Goal: Register for event/course

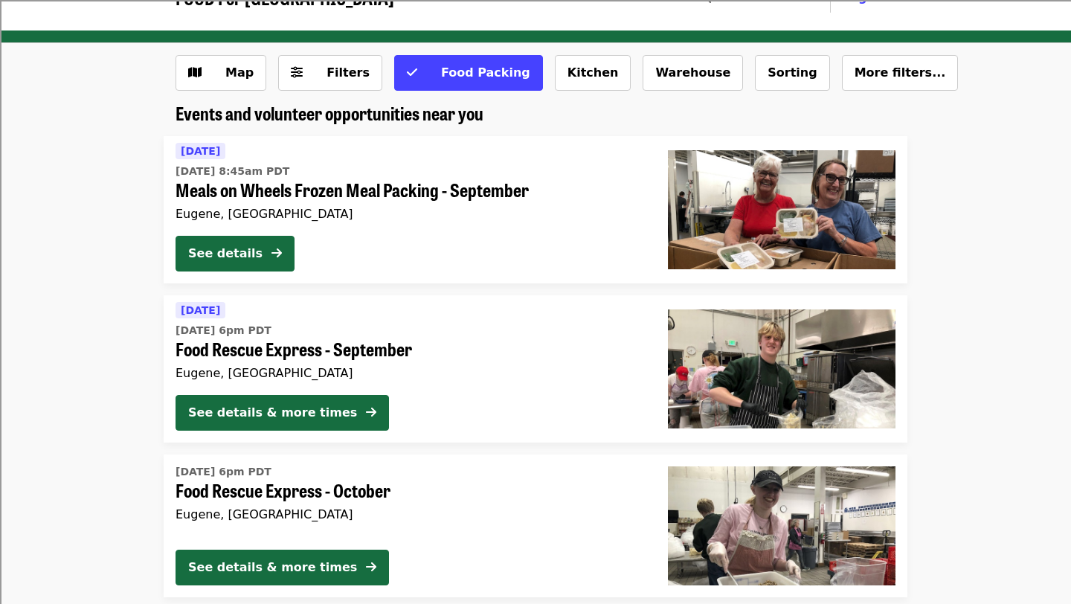
scroll to position [39, 0]
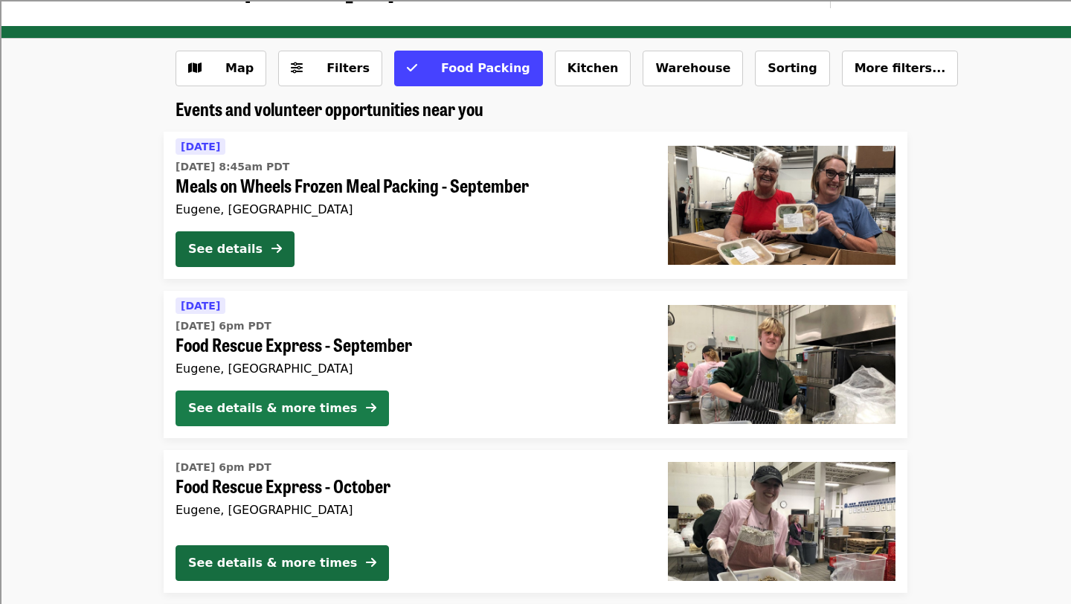
click at [347, 409] on button "See details & more times" at bounding box center [283, 409] width 214 height 36
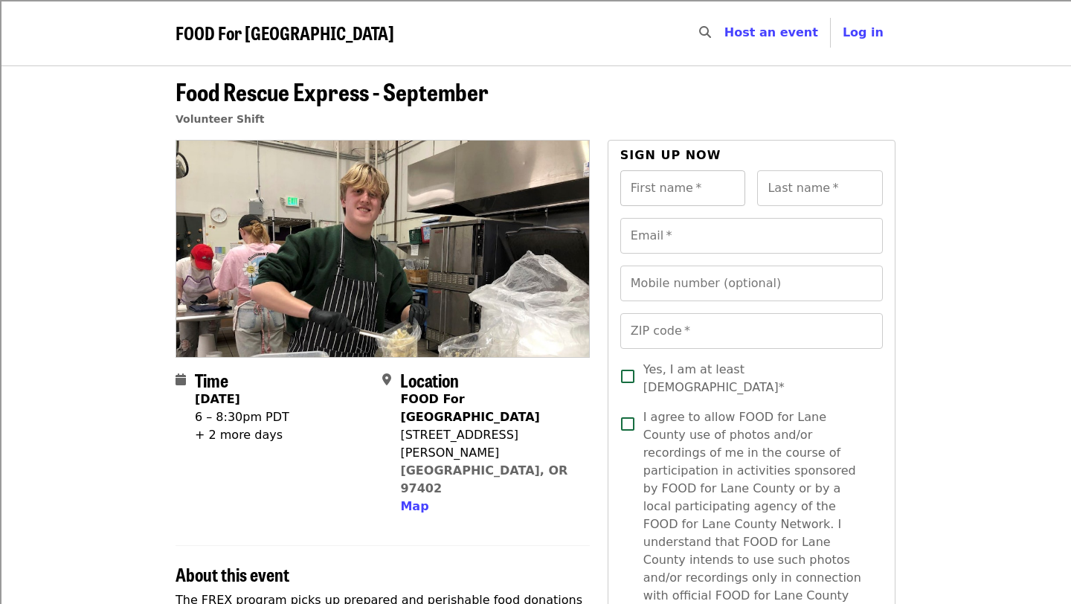
click at [650, 183] on input "First name   *" at bounding box center [684, 188] width 126 height 36
type input "******"
click at [819, 191] on input "Last name   *" at bounding box center [820, 188] width 126 height 36
type input "*****"
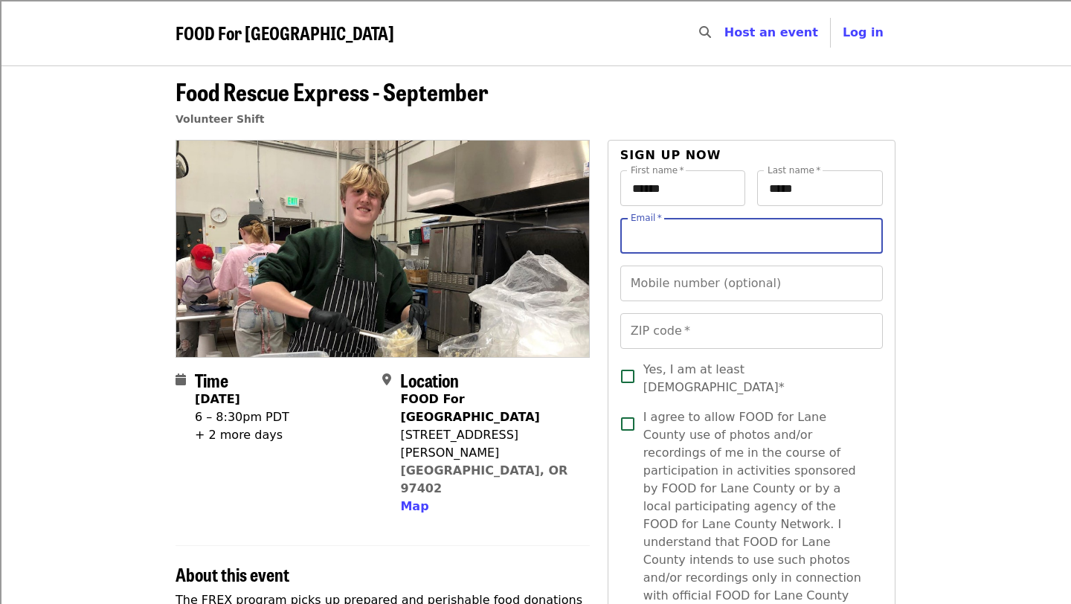
click at [680, 244] on input "Email   *" at bounding box center [752, 236] width 263 height 36
type input "**********"
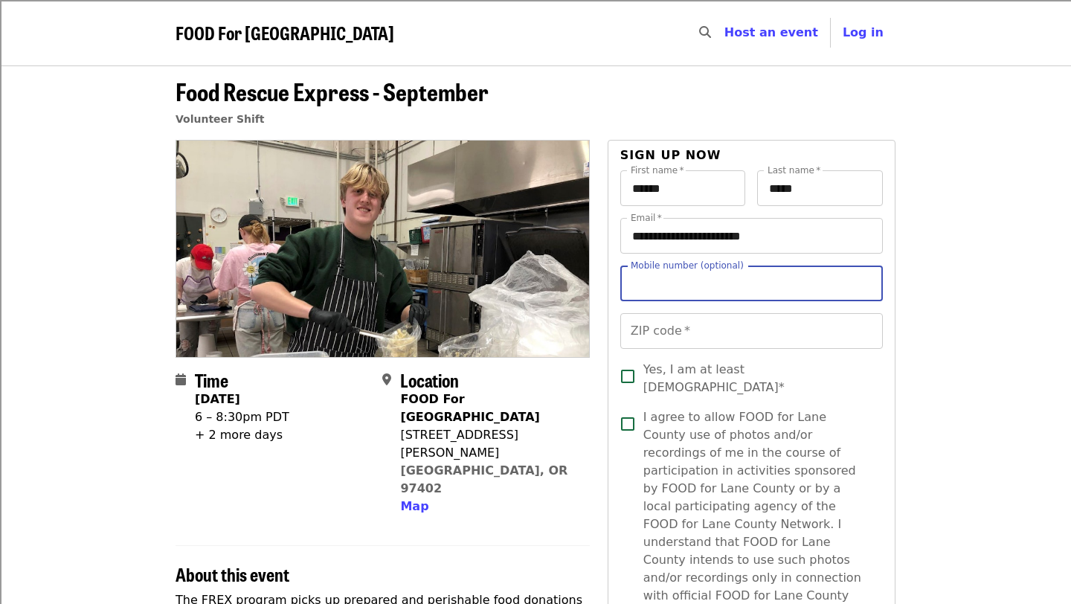
click at [679, 288] on input "Mobile number (optional)" at bounding box center [752, 284] width 263 height 36
type input "**********"
click at [690, 345] on input "ZIP code   *" at bounding box center [752, 331] width 263 height 36
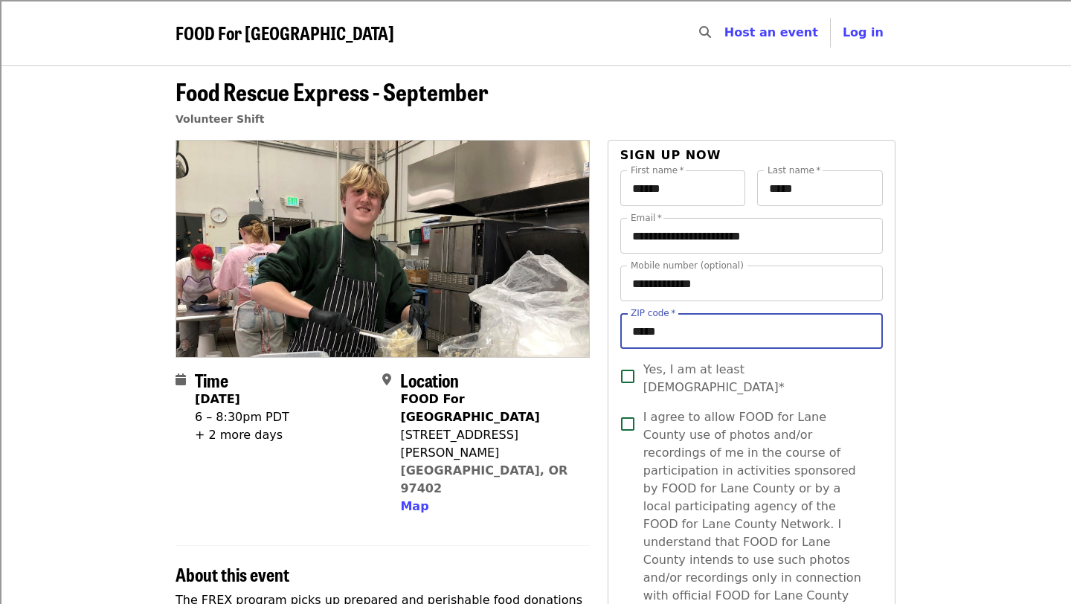
type input "*****"
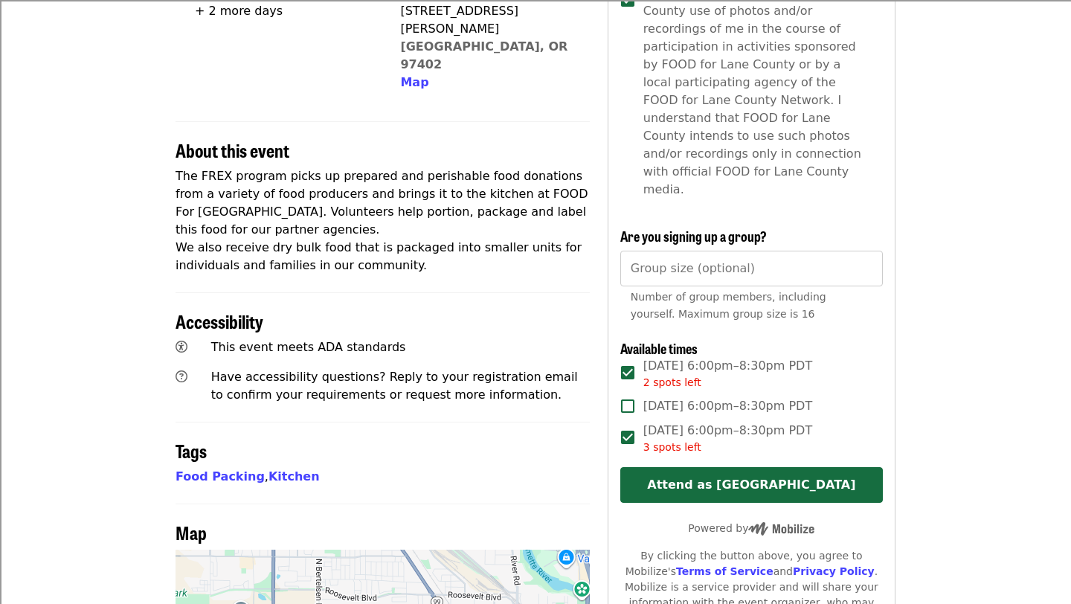
scroll to position [418, 0]
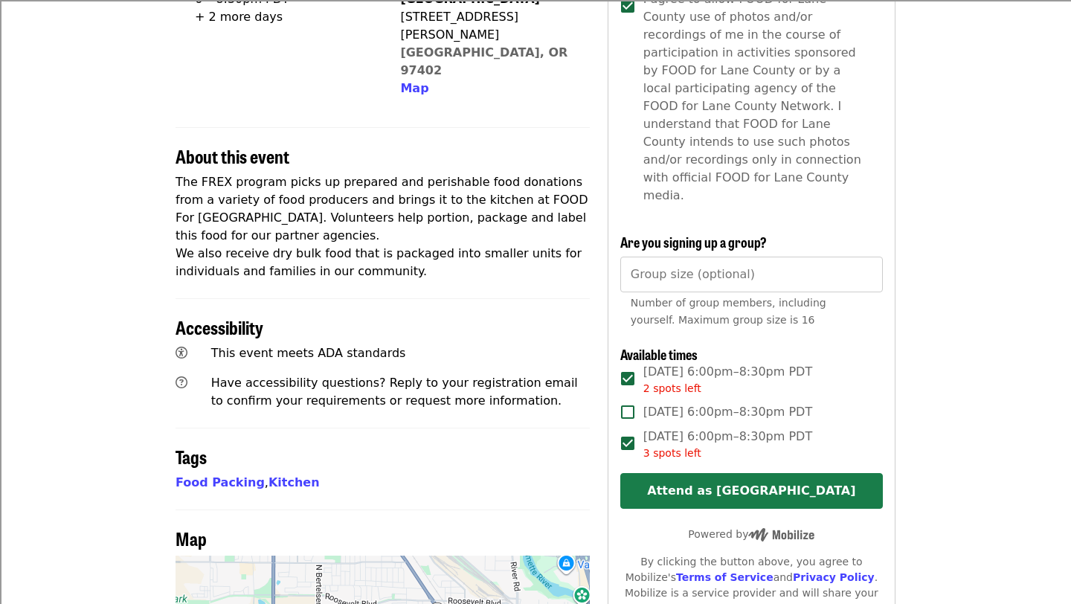
click at [849, 473] on button "Attend as [GEOGRAPHIC_DATA]" at bounding box center [752, 491] width 263 height 36
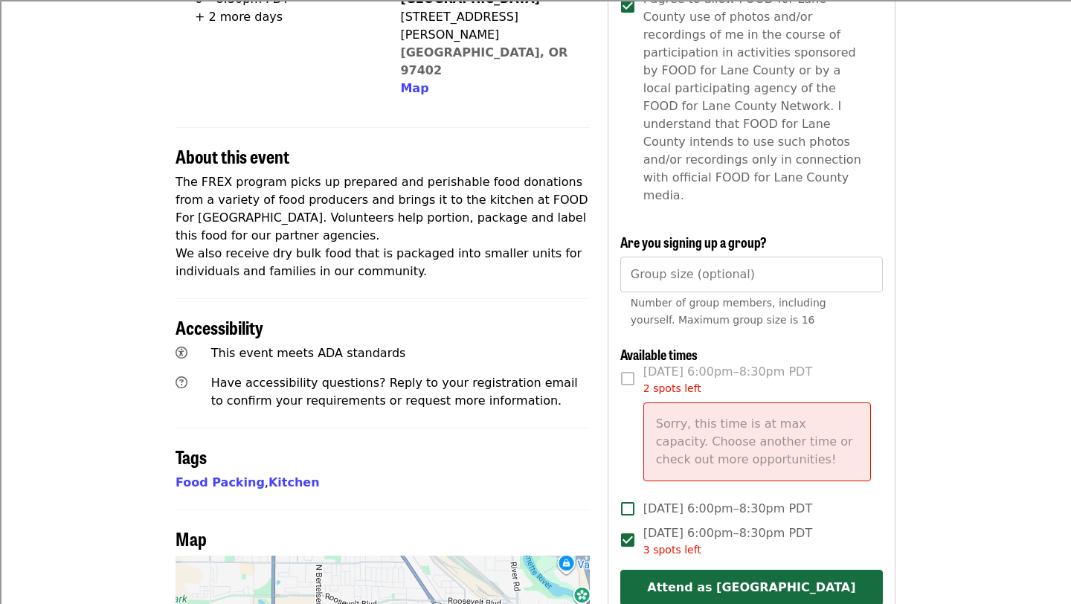
click at [629, 363] on label "Tue, Sep 23, 6:00pm–8:30pm PDT 2 spots left Sorry, this time is at max capacity…" at bounding box center [741, 428] width 259 height 130
click at [910, 440] on article "**********" at bounding box center [535, 356] width 1071 height 1419
click at [632, 363] on label "Tue, Sep 23, 6:00pm–8:30pm PDT 2 spots left Sorry, this time is at max capacity…" at bounding box center [741, 428] width 259 height 130
click at [778, 570] on button "Attend as [GEOGRAPHIC_DATA]" at bounding box center [752, 588] width 263 height 36
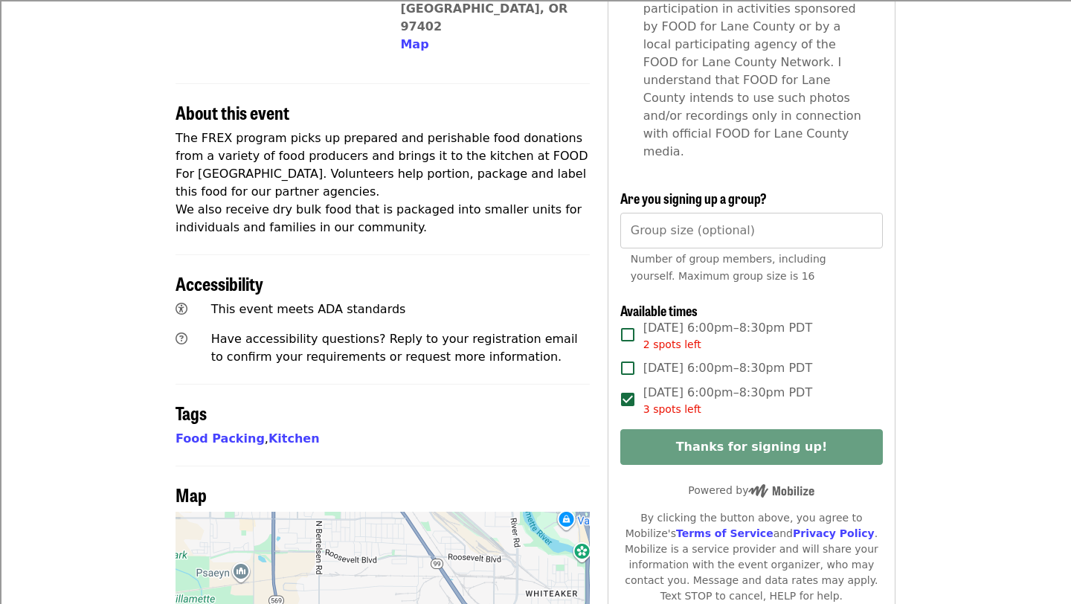
scroll to position [468, 0]
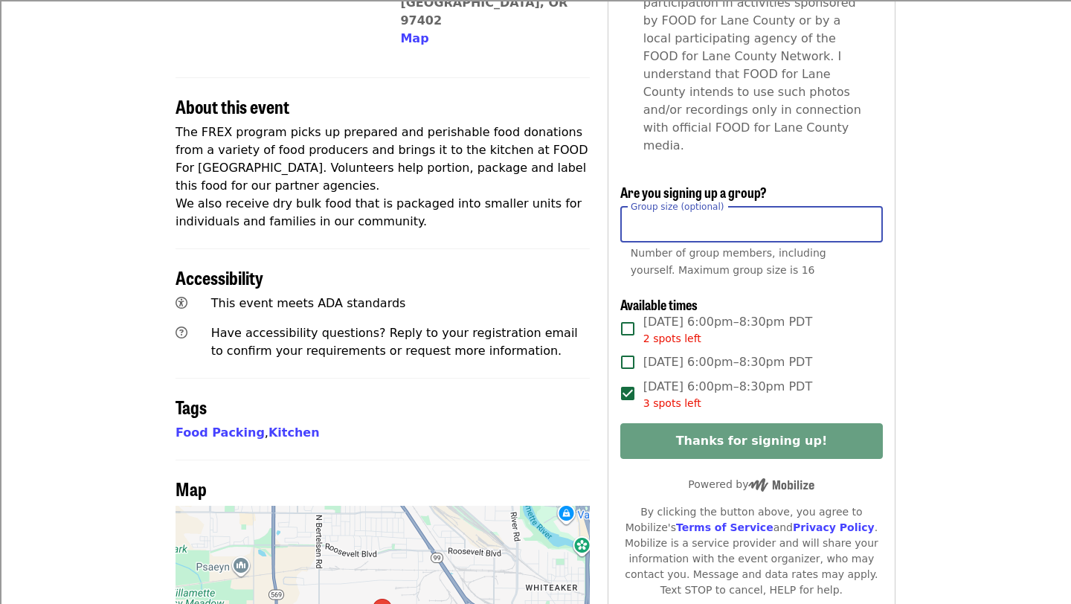
click at [803, 207] on input "Group size (optional)" at bounding box center [752, 225] width 263 height 36
type input "*"
click at [867, 207] on input "*" at bounding box center [752, 225] width 263 height 36
click at [937, 286] on article "**********" at bounding box center [535, 258] width 1071 height 1322
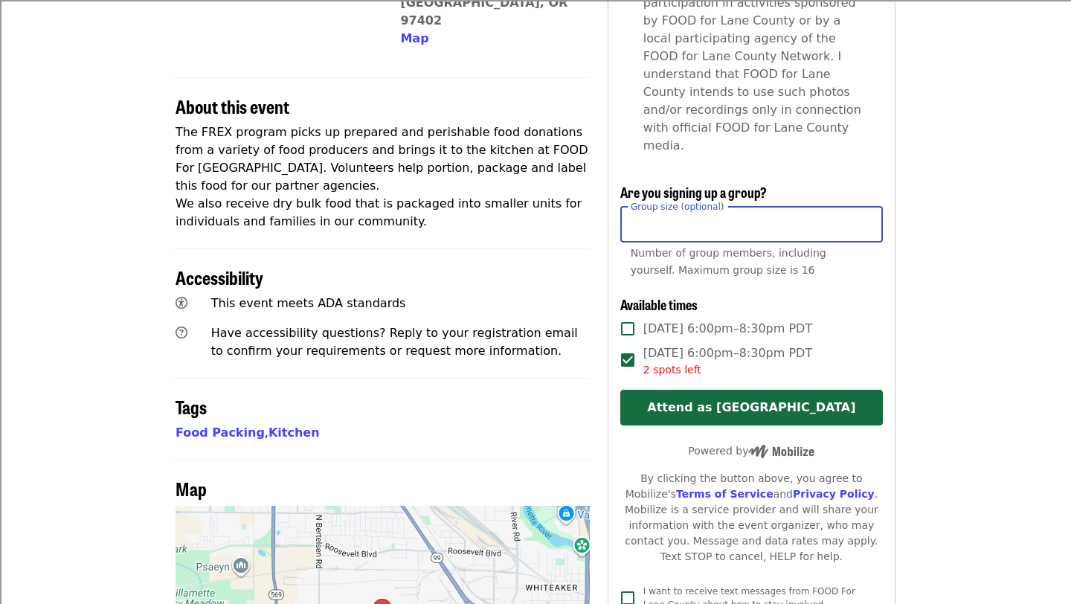
click at [690, 207] on input "Group size (optional)" at bounding box center [752, 225] width 263 height 36
click at [868, 207] on input "Group size (optional)" at bounding box center [752, 225] width 263 height 36
click at [865, 207] on input "Group size (optional)" at bounding box center [752, 225] width 263 height 36
type input "*"
click at [867, 207] on input "*" at bounding box center [752, 225] width 263 height 36
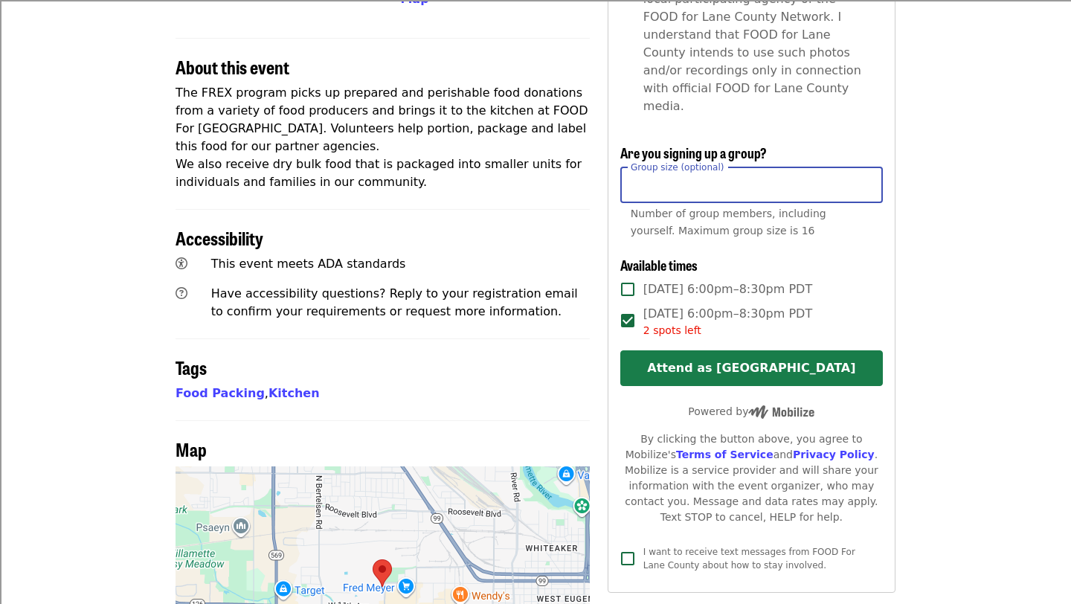
click at [840, 350] on button "Attend as [GEOGRAPHIC_DATA]" at bounding box center [752, 368] width 263 height 36
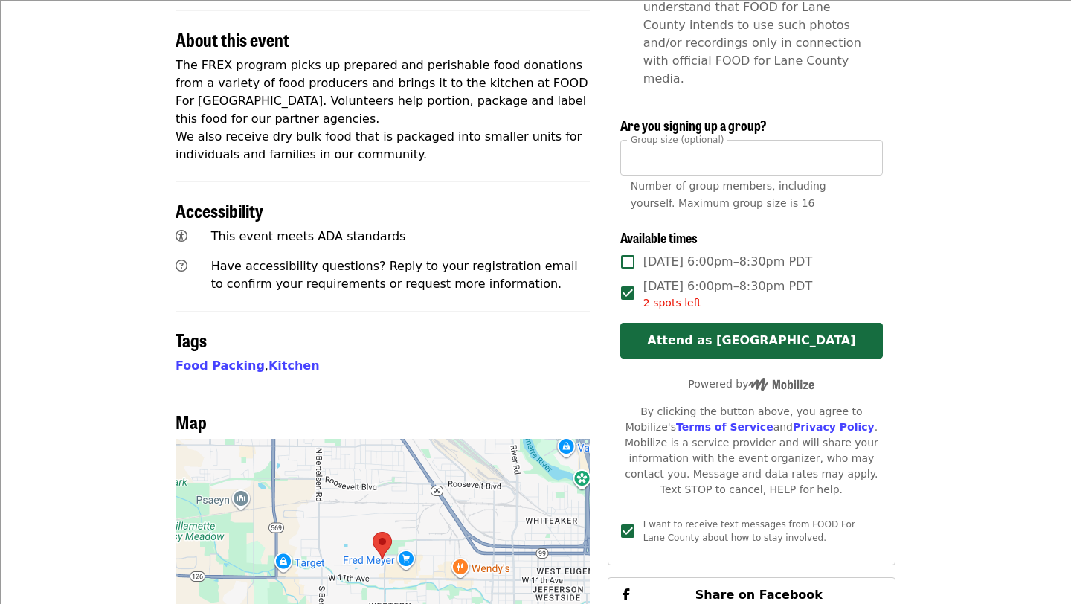
scroll to position [528, 0]
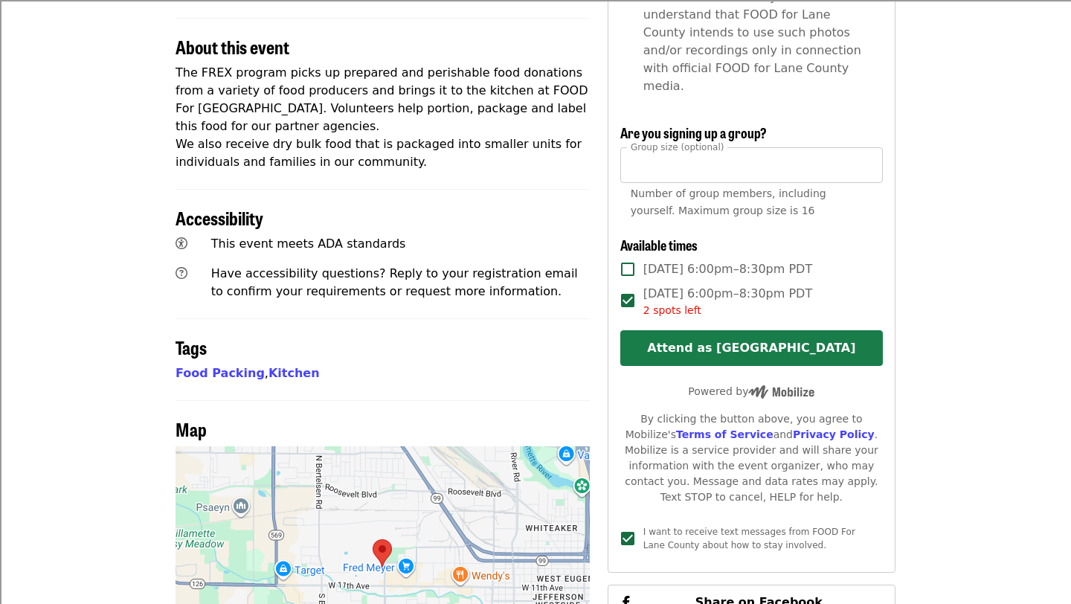
click at [721, 330] on button "Attend as [GEOGRAPHIC_DATA]" at bounding box center [752, 348] width 263 height 36
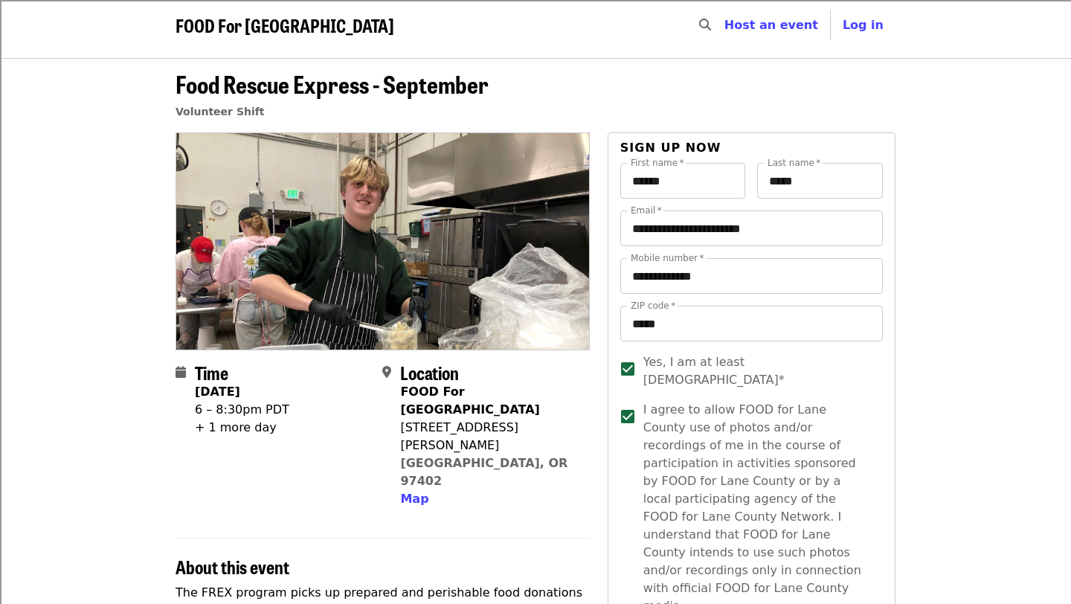
scroll to position [0, 0]
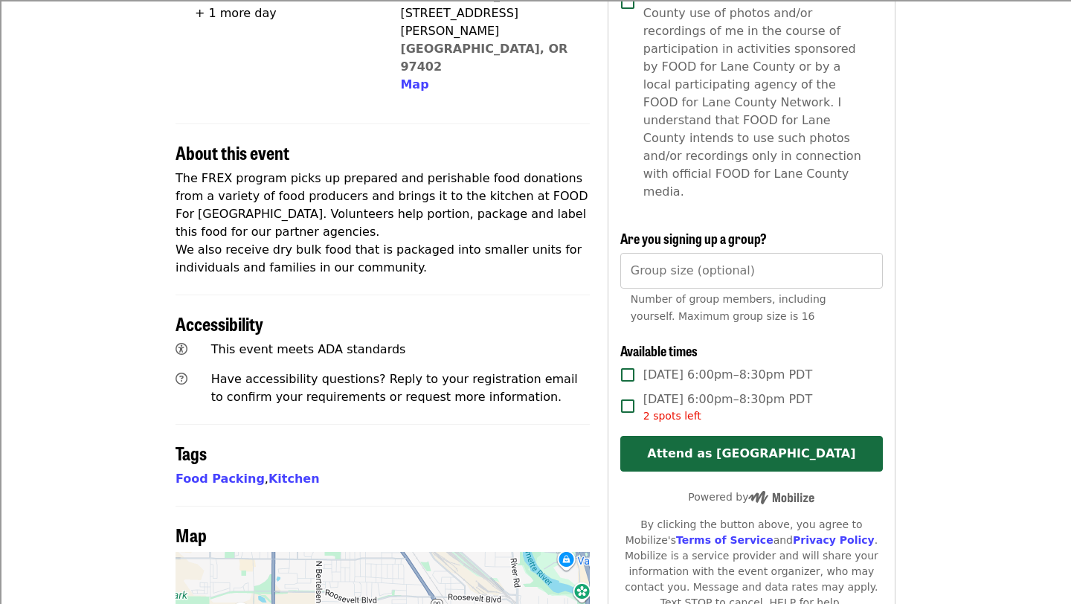
scroll to position [415, 0]
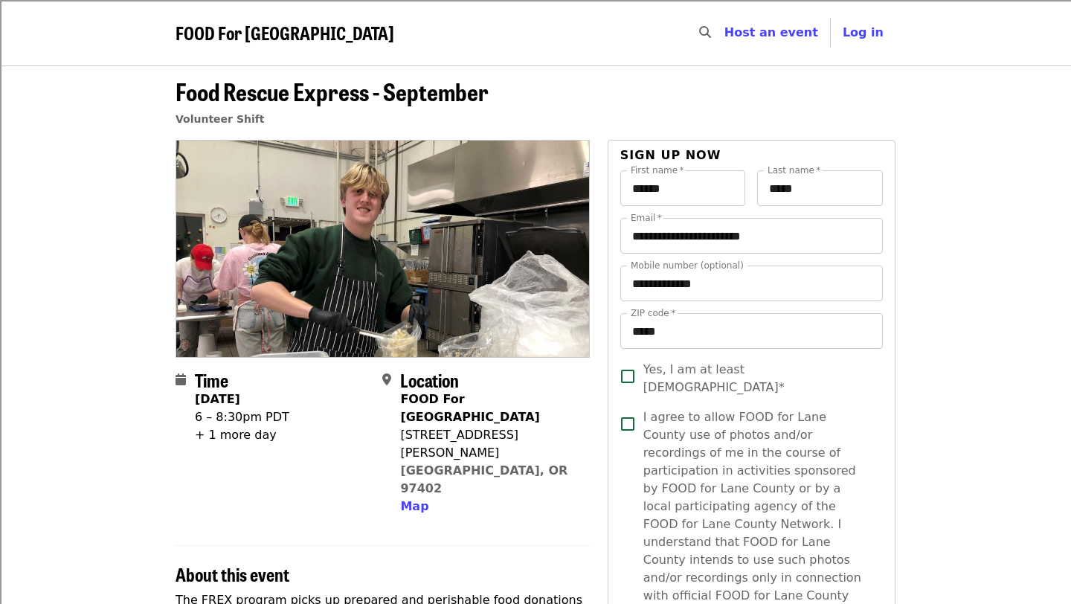
click at [711, 33] on icon "search icon" at bounding box center [705, 32] width 12 height 14
type input "*********"
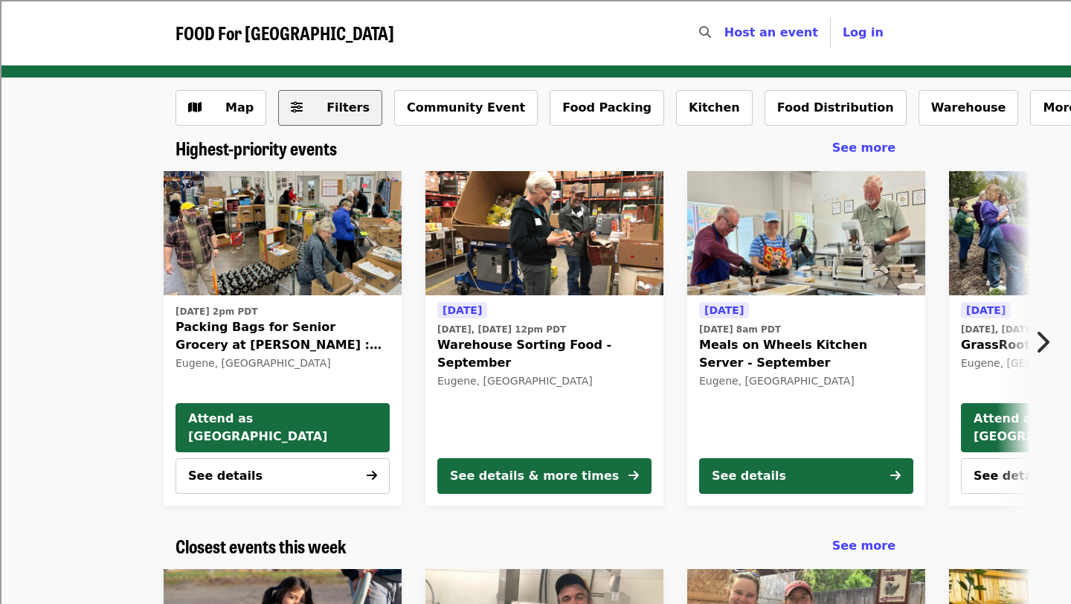
click at [312, 108] on span "Filters" at bounding box center [341, 108] width 58 height 18
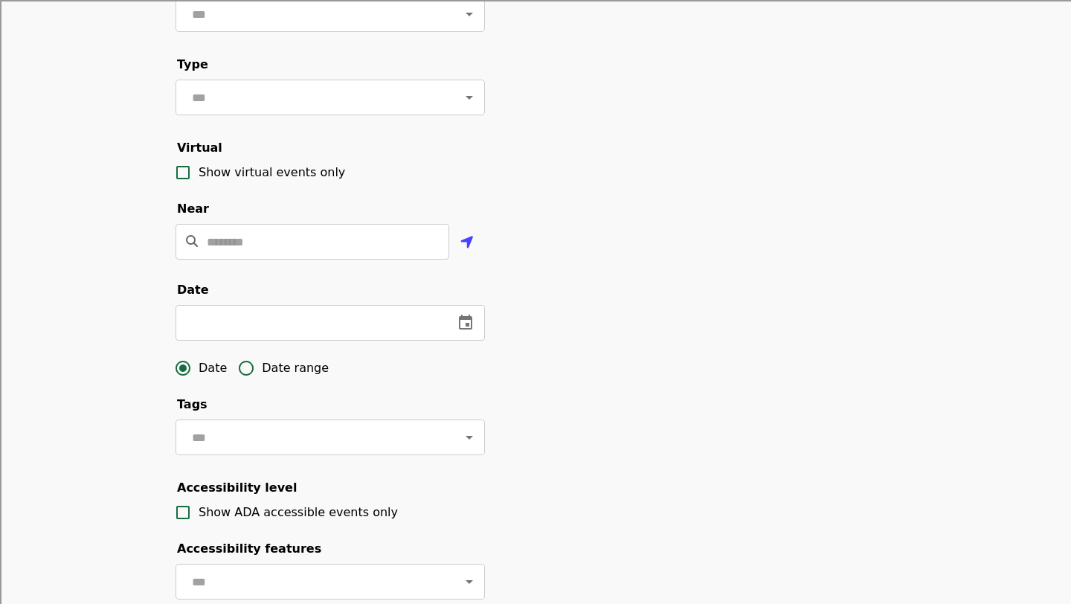
scroll to position [202, 0]
click at [471, 322] on icon "change date" at bounding box center [465, 320] width 13 height 15
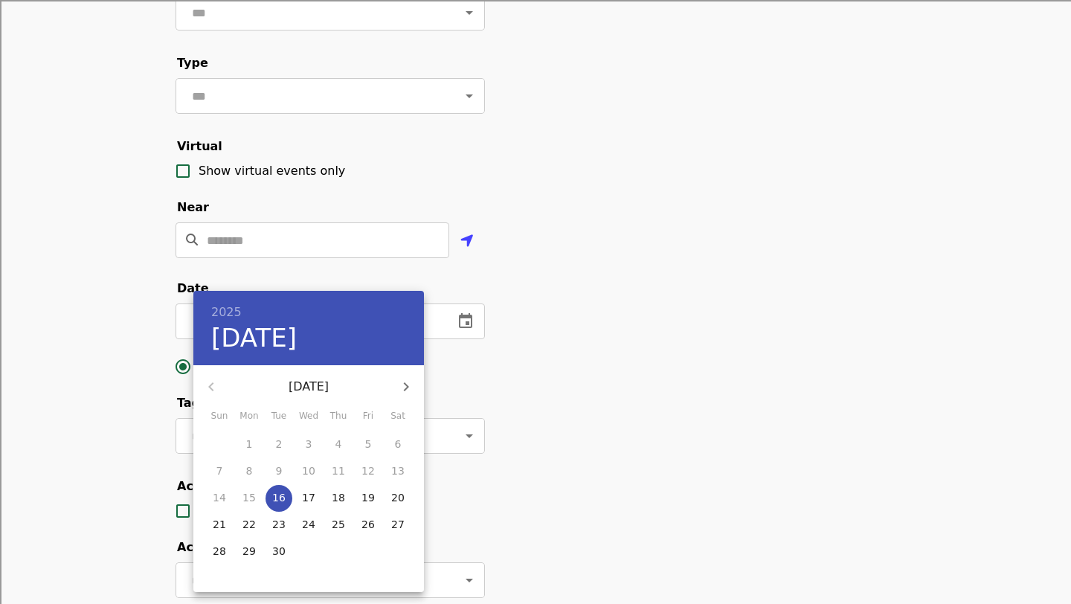
click at [508, 390] on div at bounding box center [535, 302] width 1071 height 604
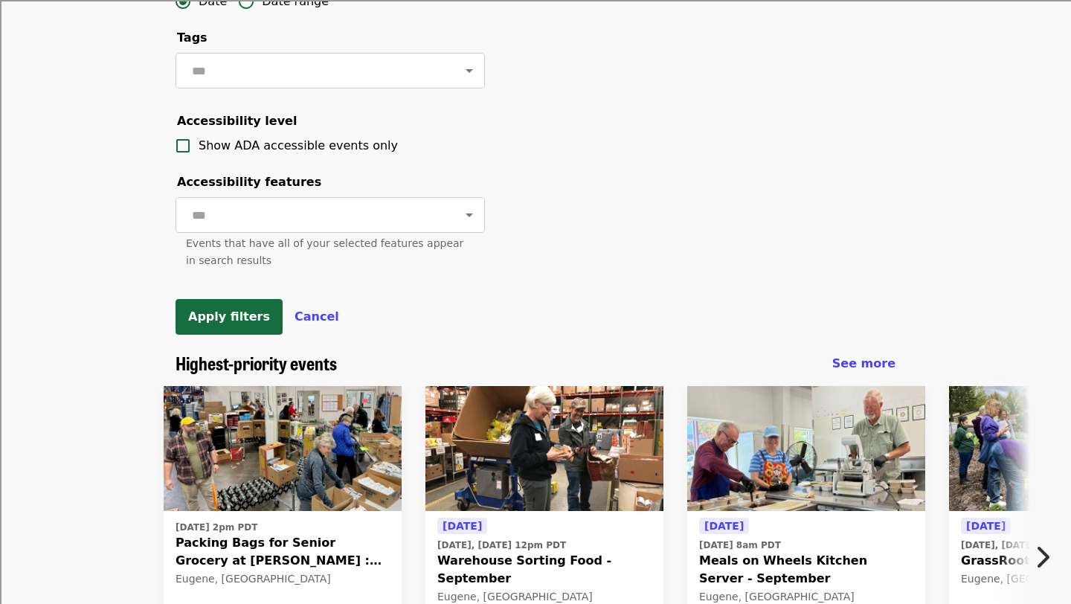
scroll to position [630, 0]
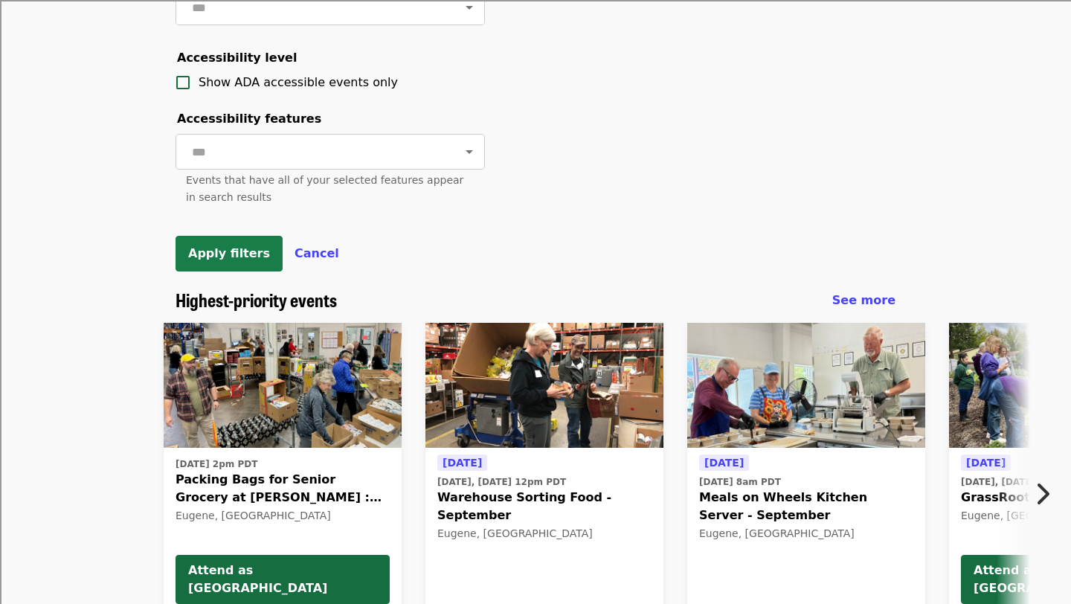
click at [230, 260] on span "Apply filters" at bounding box center [229, 253] width 82 height 14
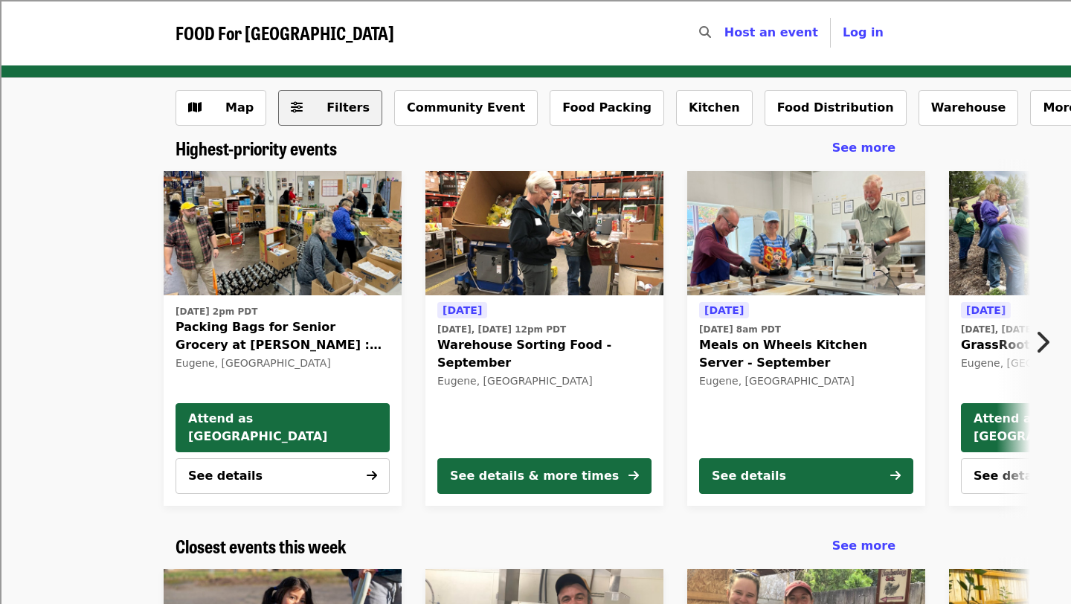
click at [318, 112] on span "Filters" at bounding box center [341, 108] width 58 height 18
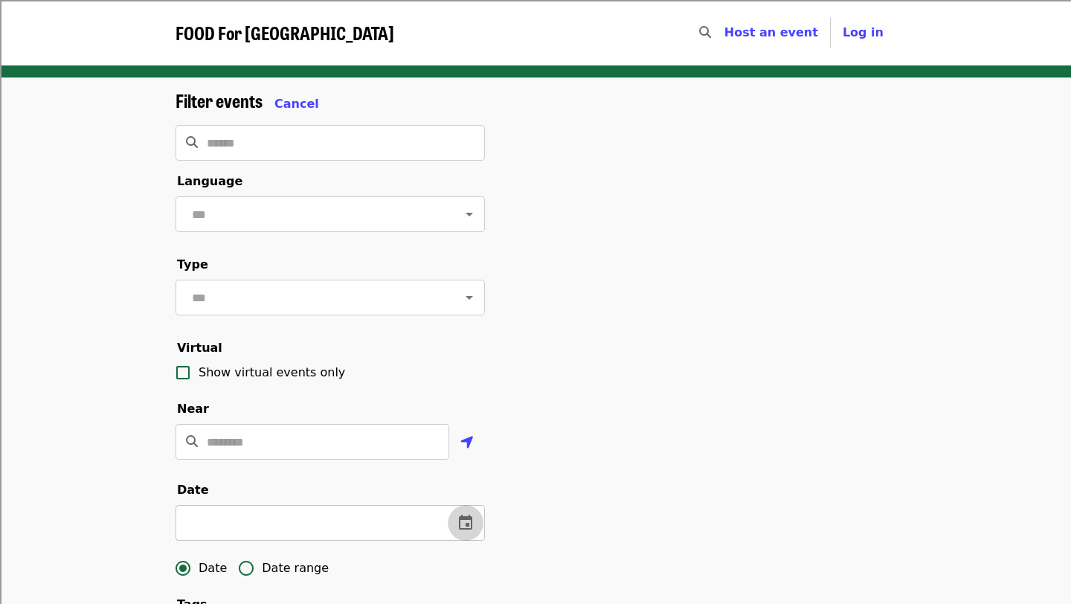
click at [461, 519] on icon "change date" at bounding box center [465, 522] width 13 height 15
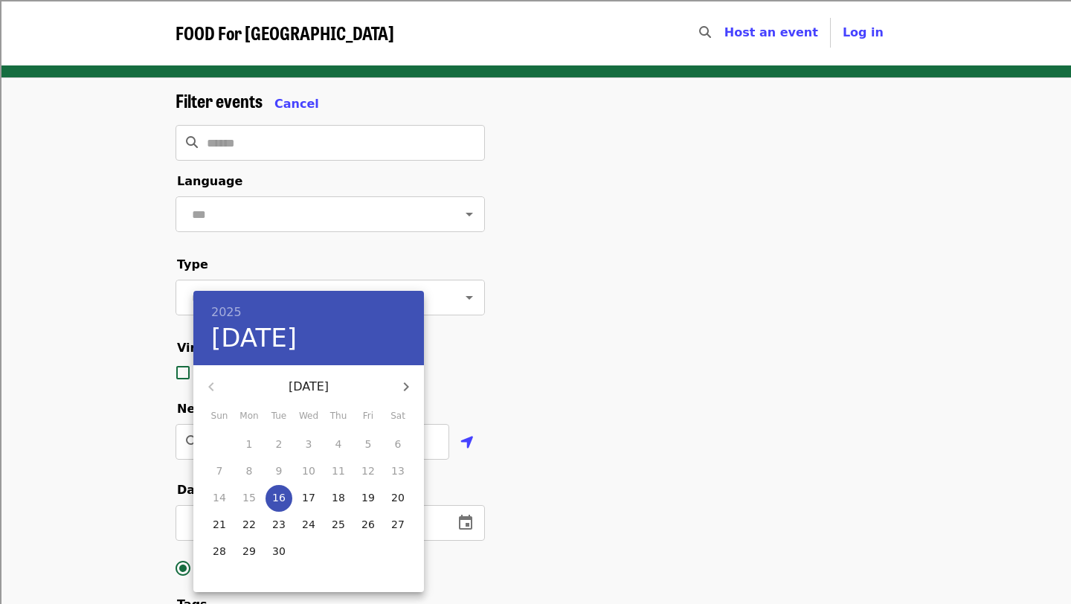
click at [275, 493] on p "16" at bounding box center [278, 497] width 13 height 15
type input "**********"
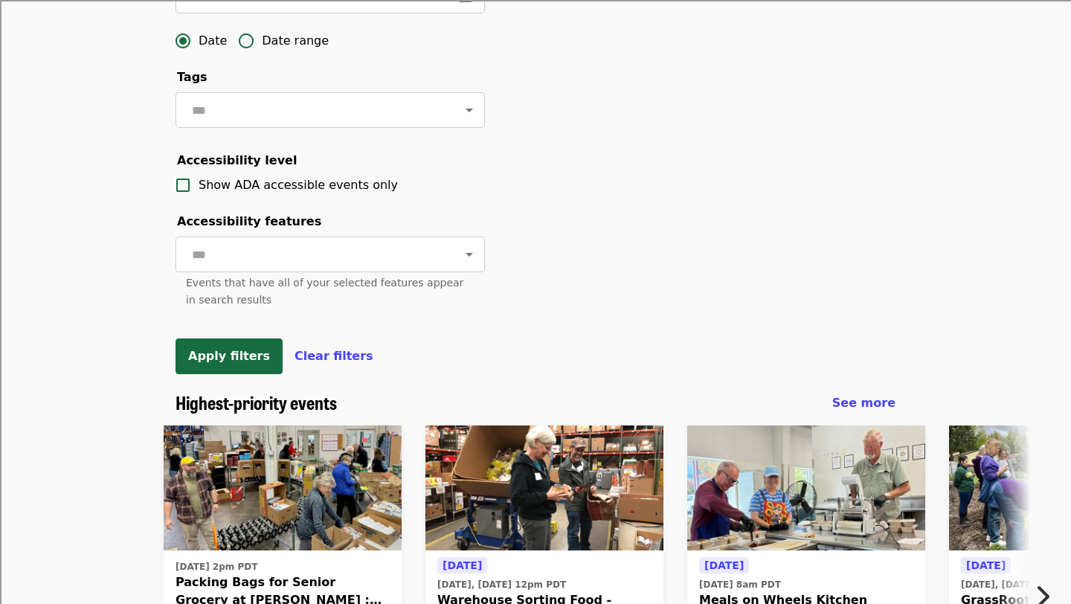
scroll to position [580, 0]
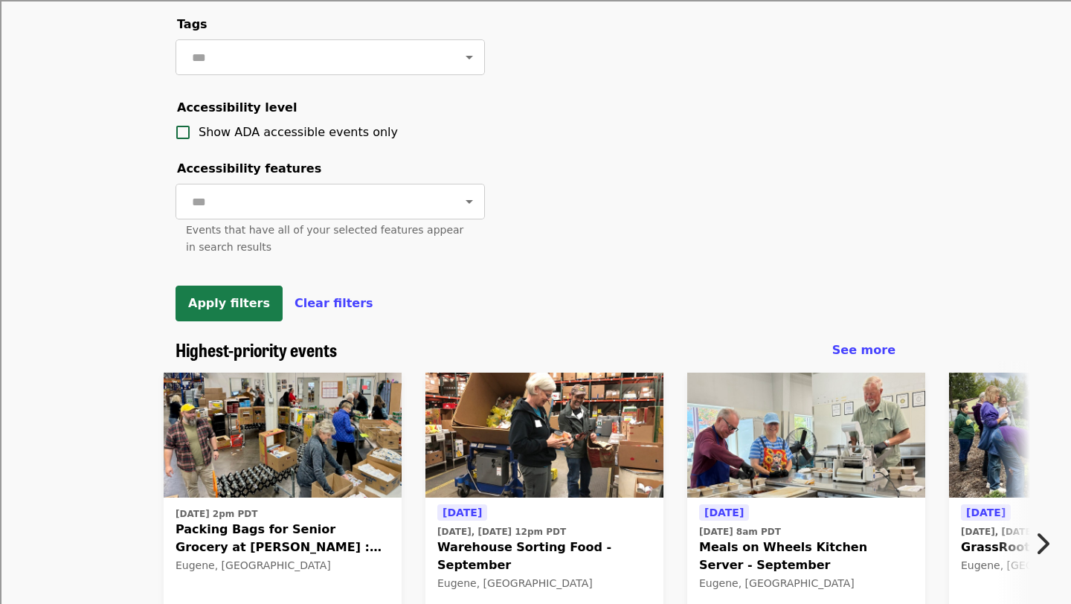
click at [245, 303] on span "Apply filters" at bounding box center [229, 303] width 82 height 14
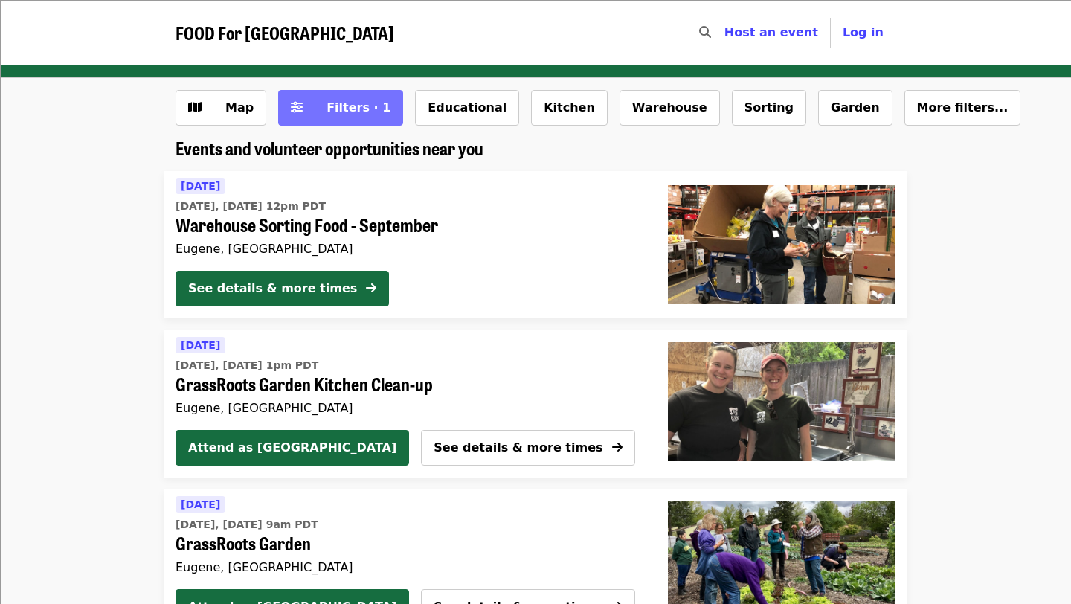
click at [354, 115] on span "Filters · 1" at bounding box center [351, 108] width 79 height 18
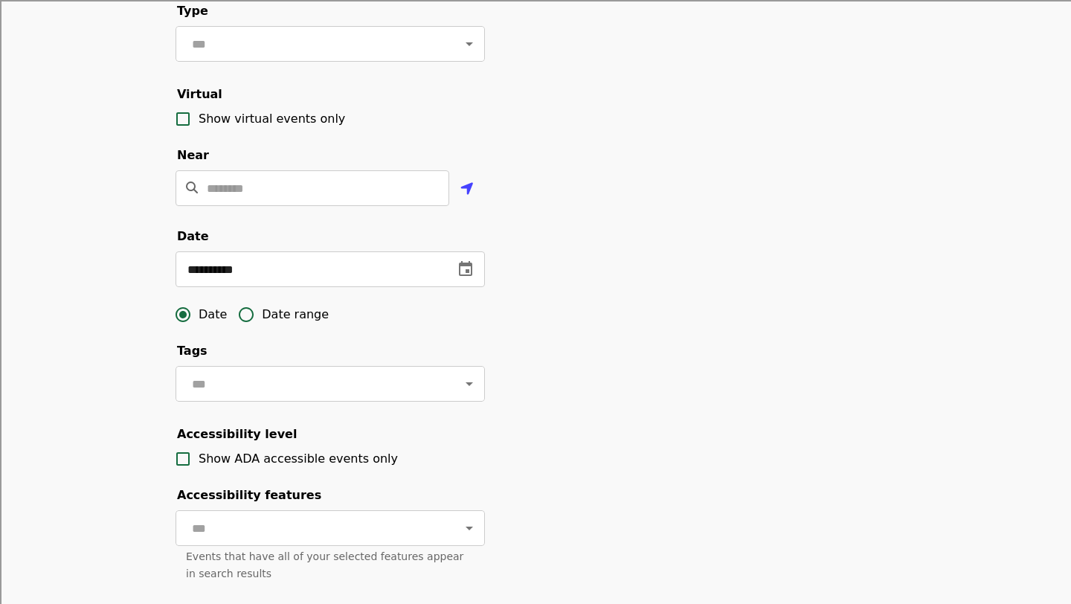
scroll to position [275, 0]
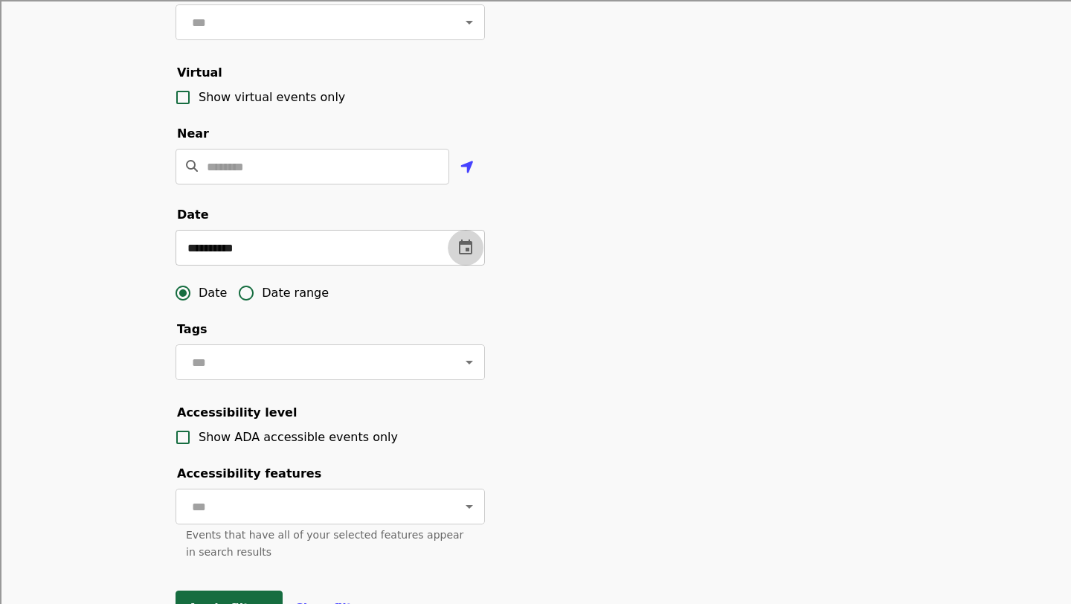
click at [469, 241] on icon "change date" at bounding box center [465, 247] width 13 height 15
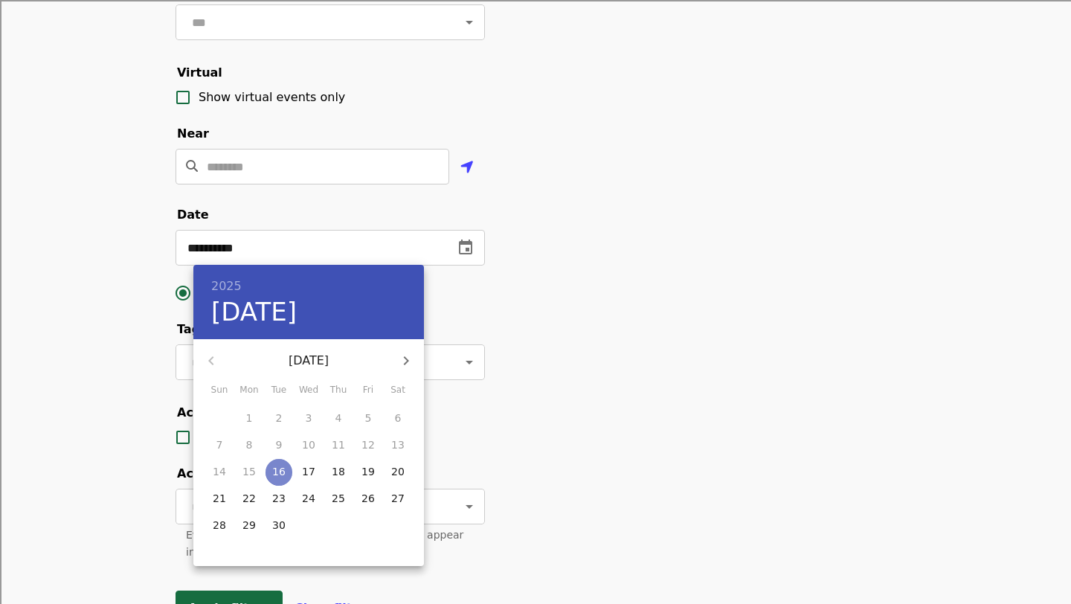
click at [280, 472] on p "16" at bounding box center [278, 471] width 13 height 15
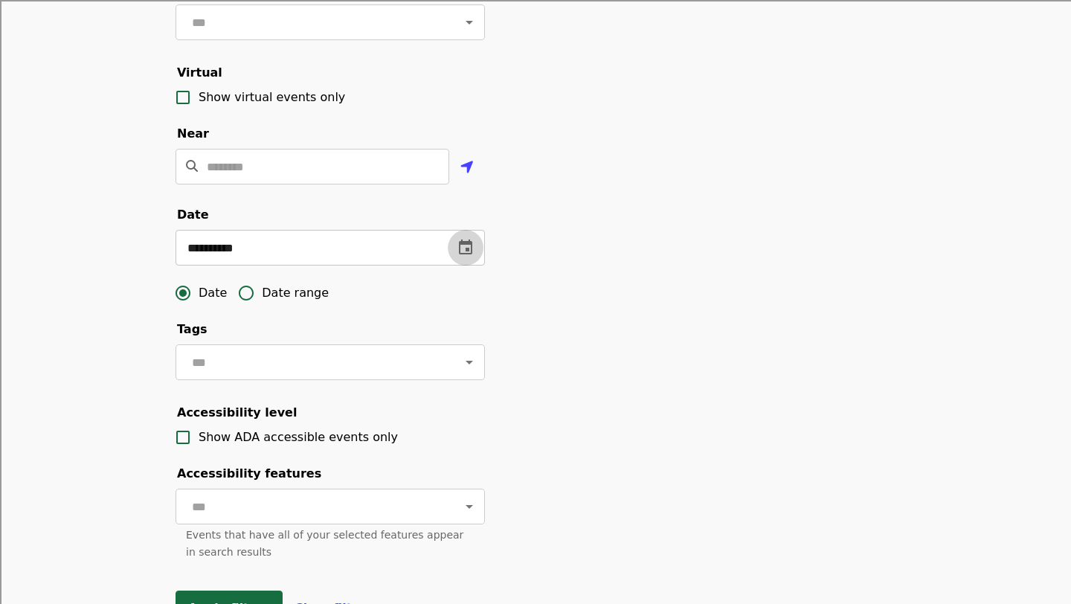
click at [466, 254] on icon "change date" at bounding box center [466, 248] width 18 height 18
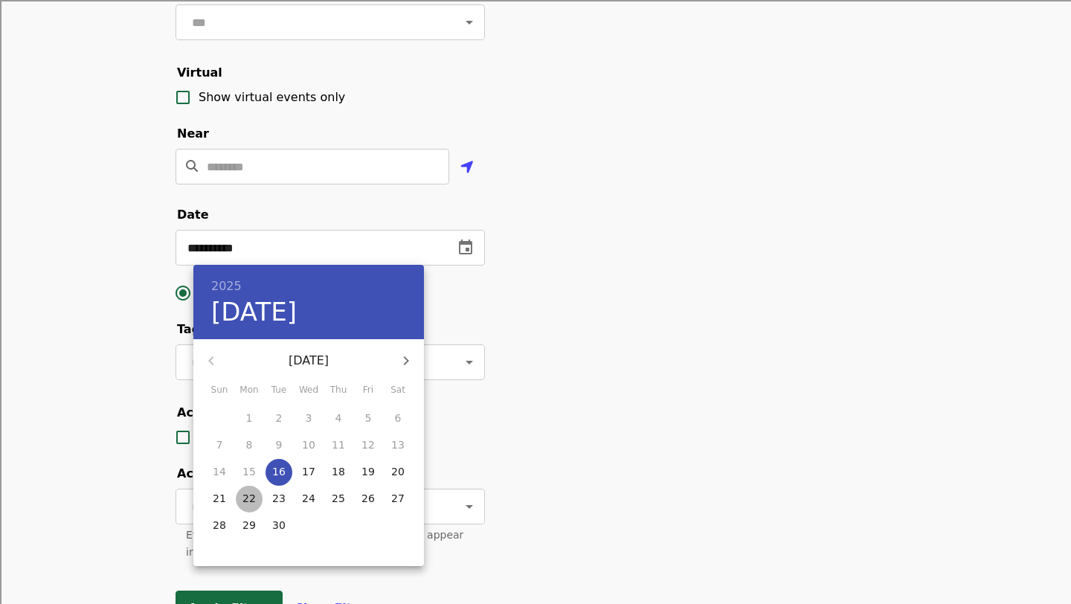
click at [251, 499] on p "22" at bounding box center [249, 498] width 13 height 15
type input "**********"
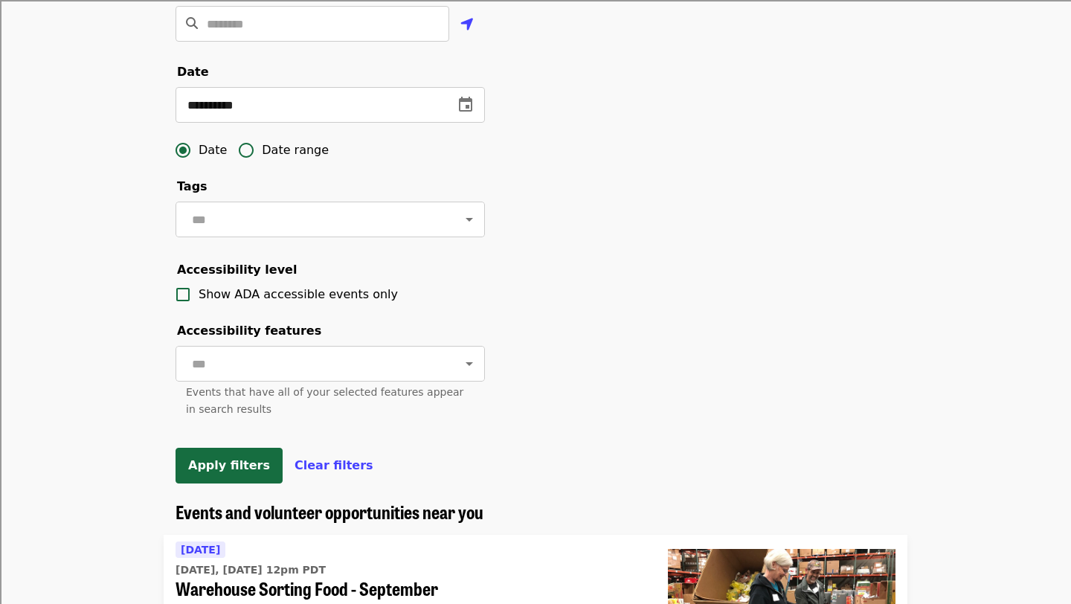
scroll to position [455, 0]
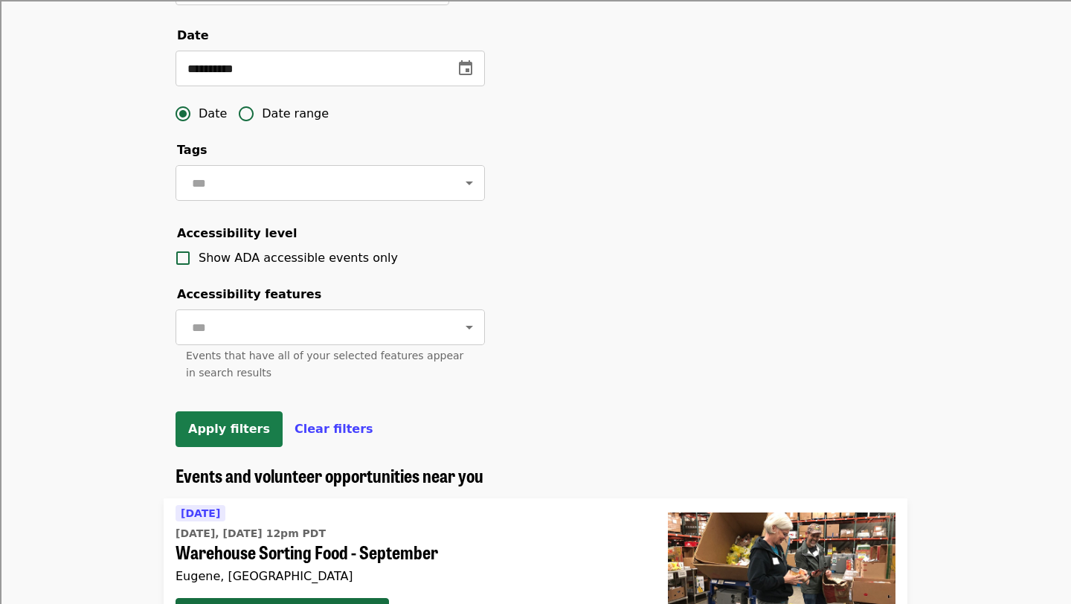
click at [222, 419] on button "Apply filters" at bounding box center [229, 429] width 107 height 36
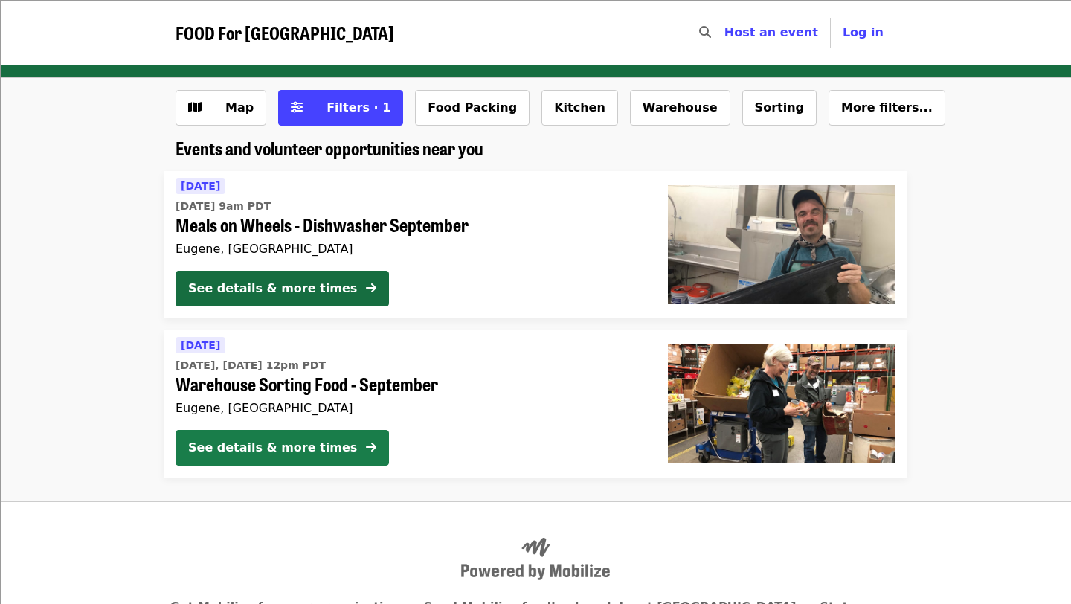
click at [336, 444] on button "See details & more times" at bounding box center [283, 448] width 214 height 36
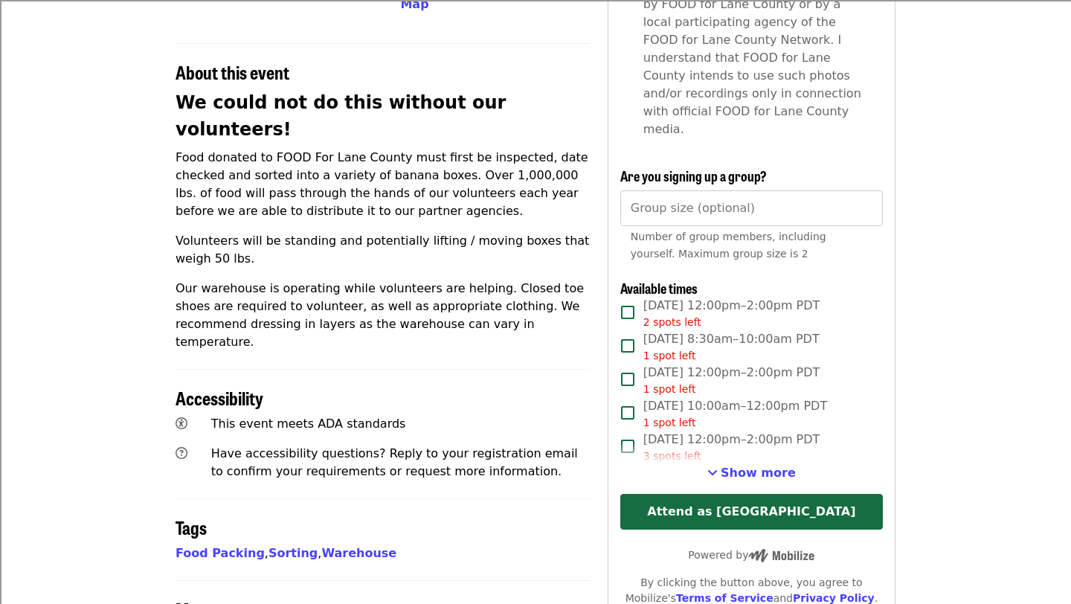
scroll to position [505, 0]
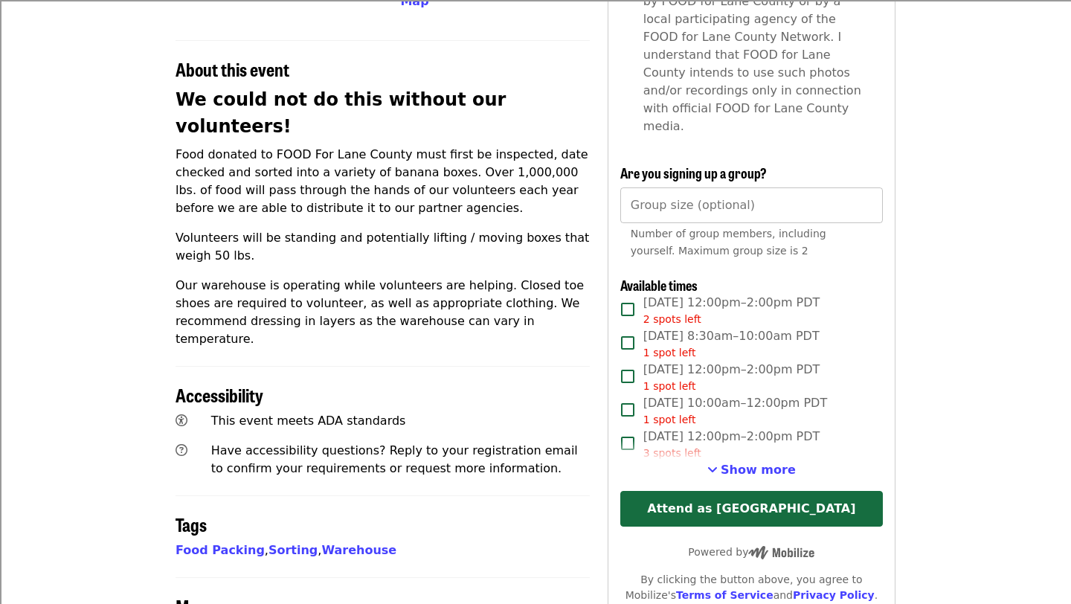
type input "*"
click at [868, 188] on input "*" at bounding box center [752, 206] width 263 height 36
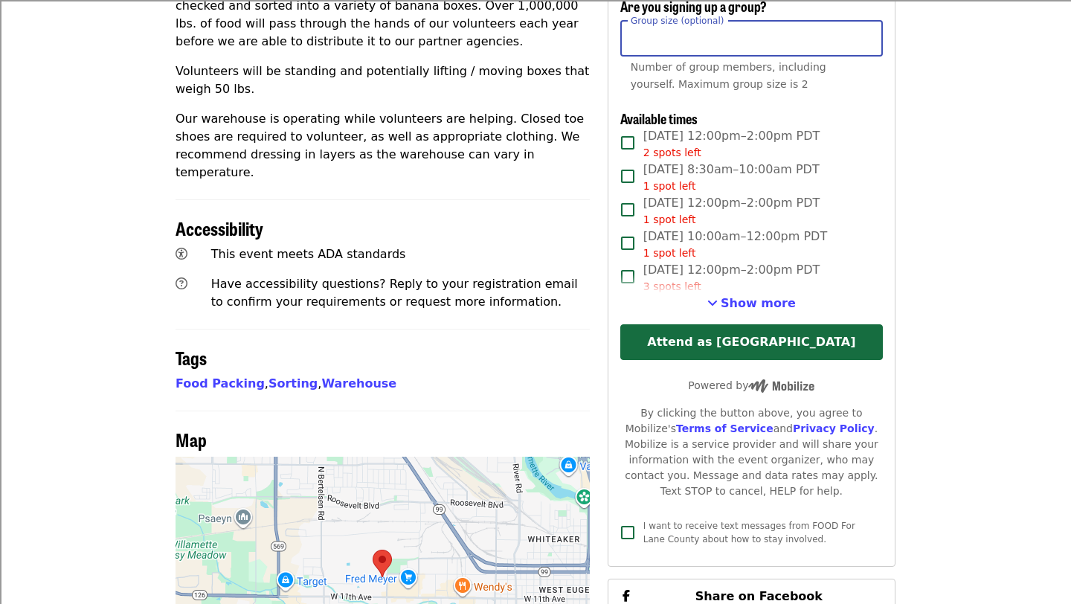
scroll to position [673, 0]
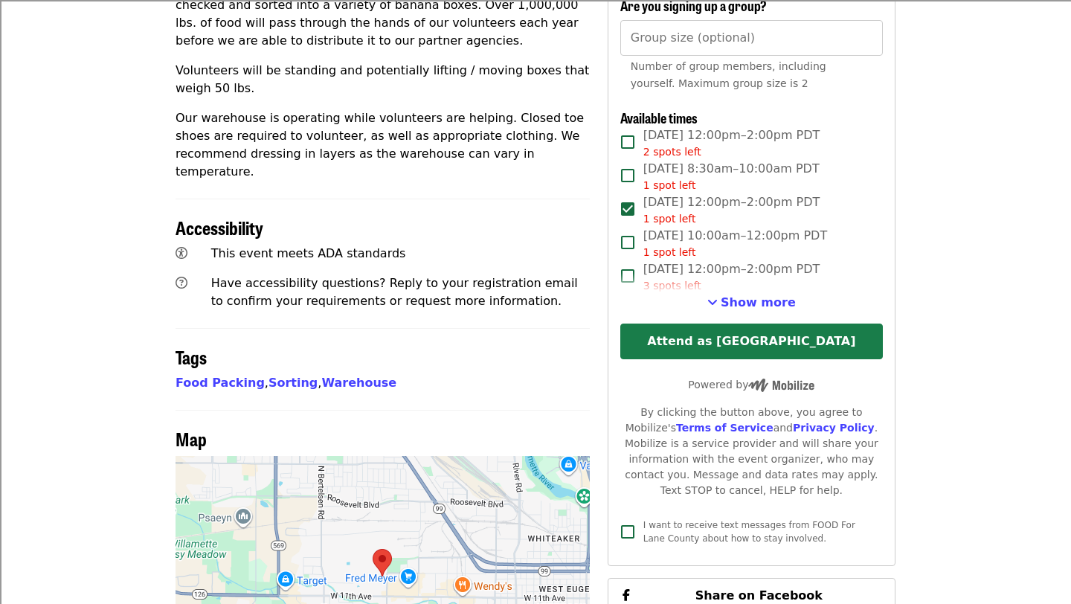
click at [684, 324] on button "Attend as [GEOGRAPHIC_DATA]" at bounding box center [752, 342] width 263 height 36
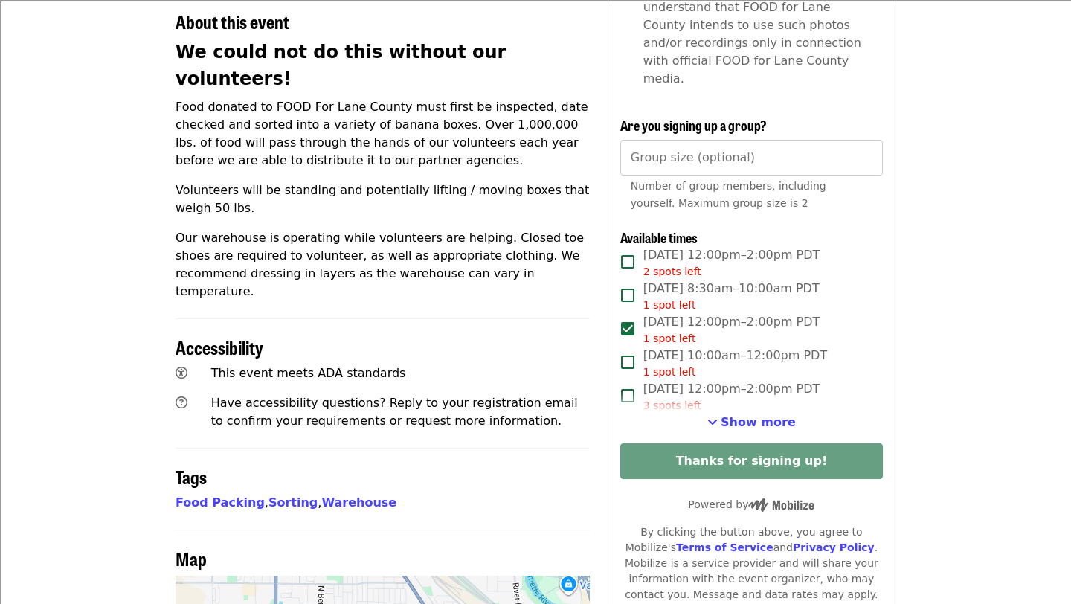
scroll to position [0, 0]
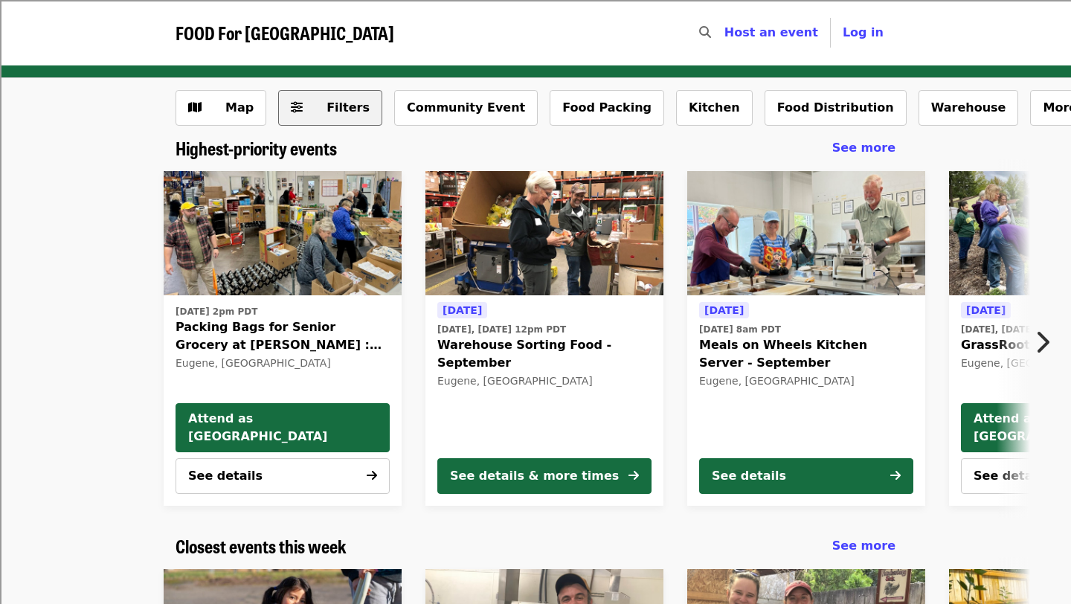
click at [334, 106] on span "Filters" at bounding box center [348, 107] width 43 height 14
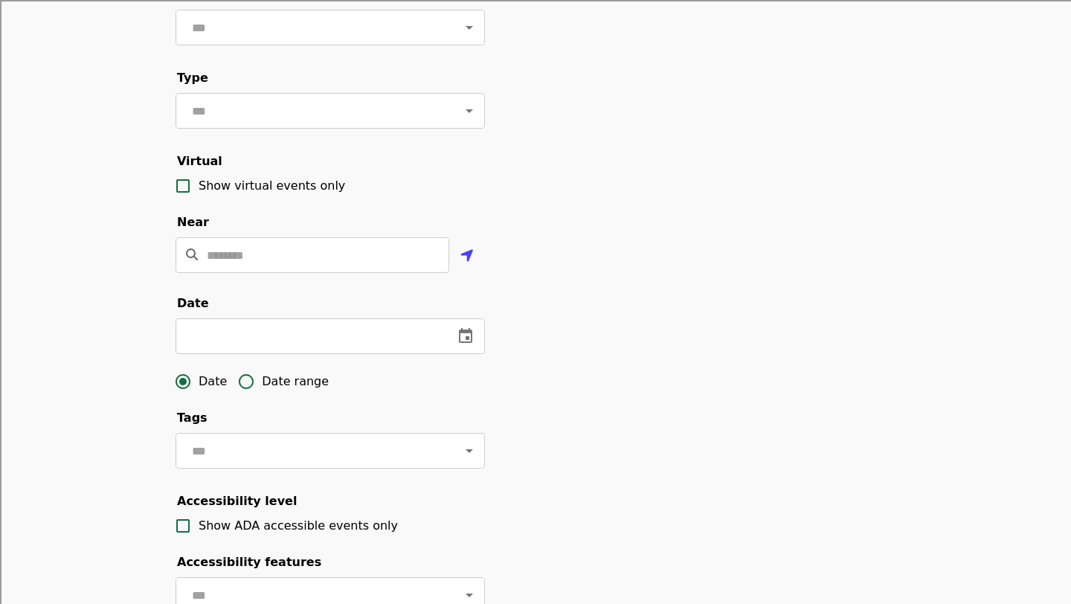
scroll to position [188, 0]
click at [475, 336] on button "change date" at bounding box center [466, 336] width 36 height 36
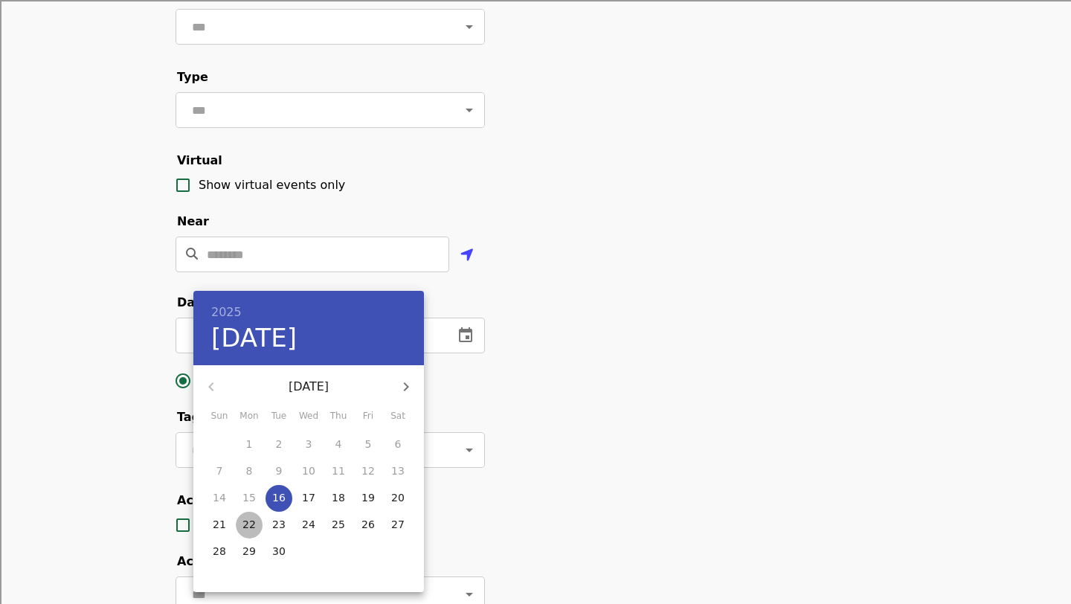
click at [243, 525] on p "22" at bounding box center [249, 524] width 13 height 15
type input "**********"
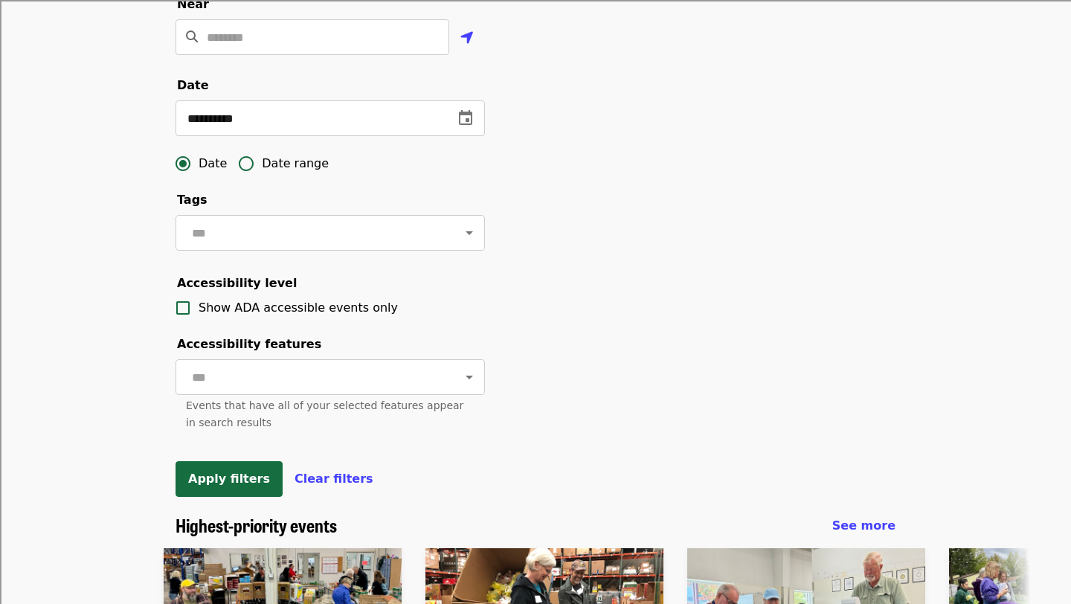
scroll to position [415, 0]
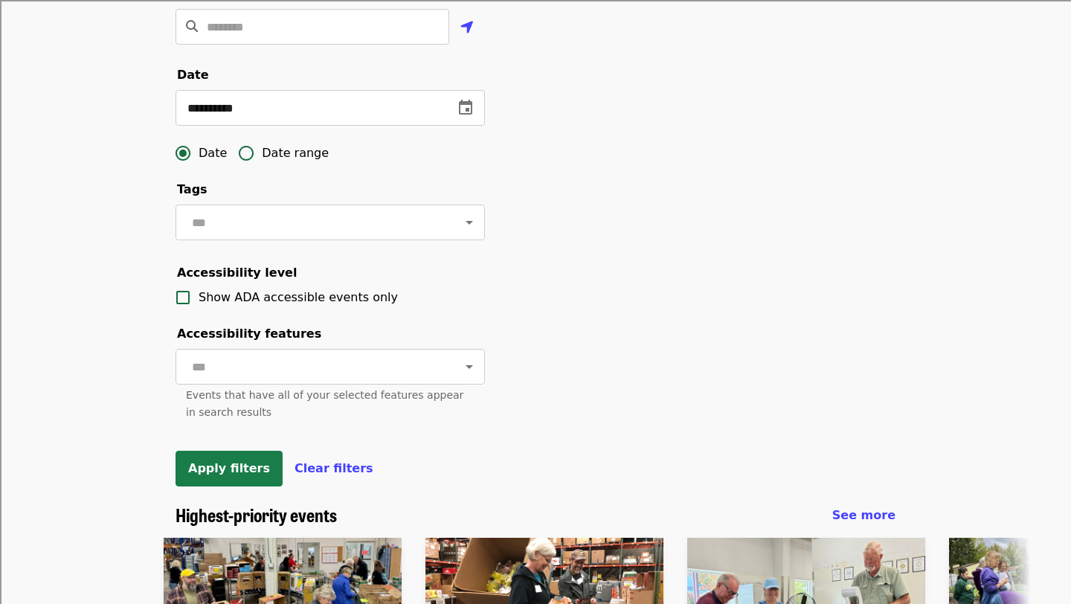
click at [244, 461] on span "Apply filters" at bounding box center [229, 468] width 82 height 14
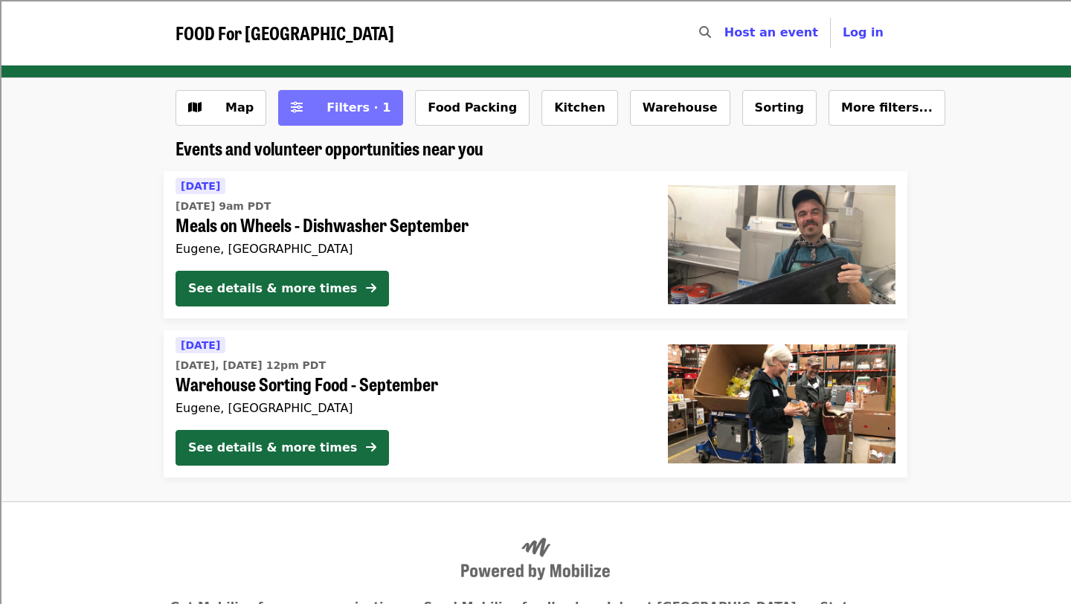
click at [364, 103] on span "Filters · 1" at bounding box center [359, 107] width 64 height 14
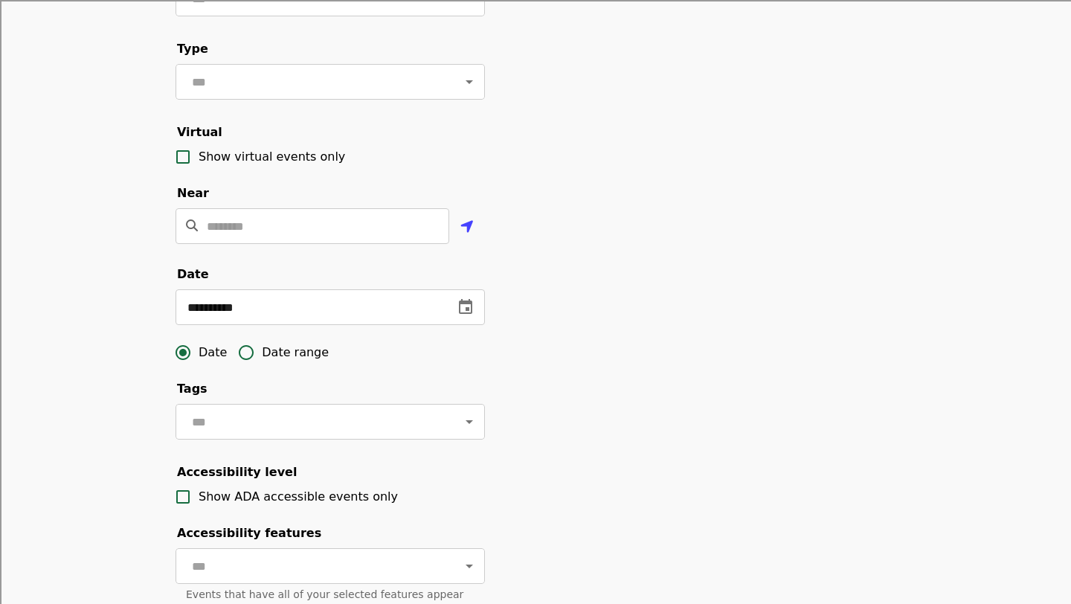
scroll to position [221, 0]
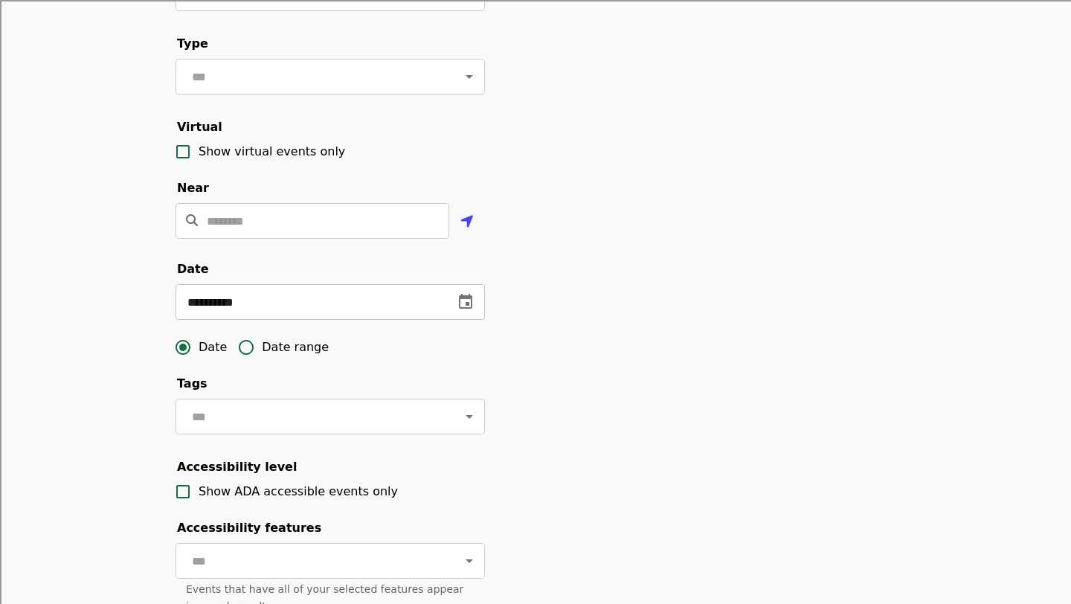
click at [469, 299] on icon "change date" at bounding box center [466, 302] width 18 height 18
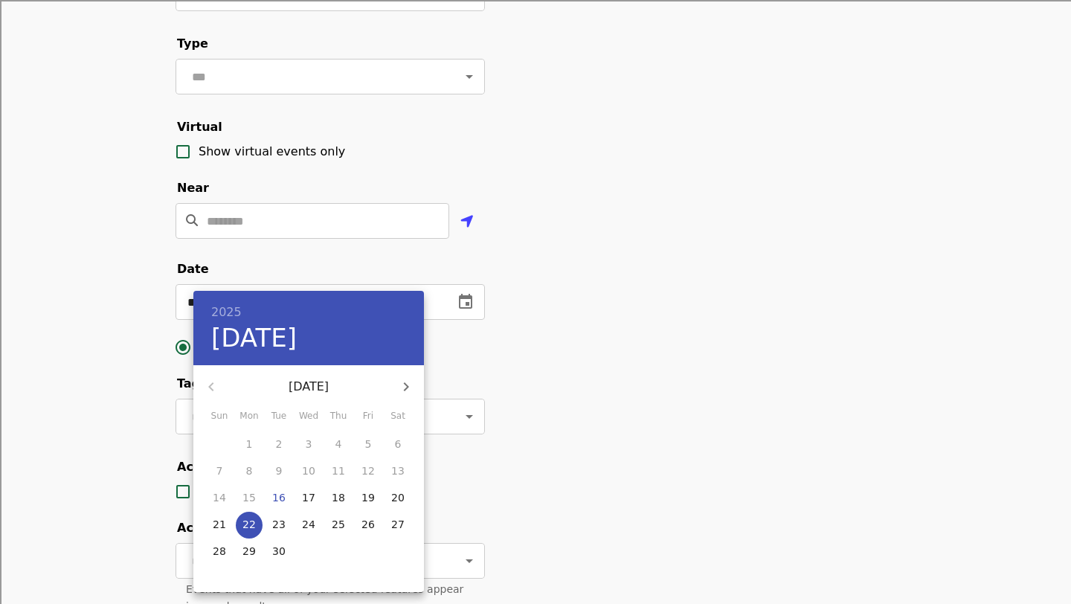
click at [248, 526] on p "22" at bounding box center [249, 524] width 13 height 15
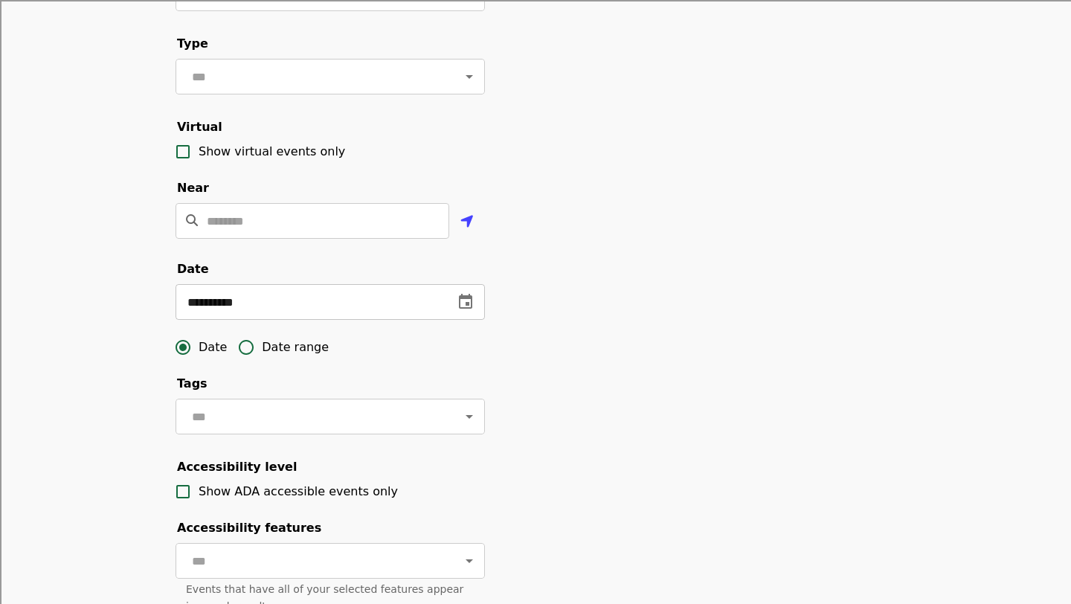
click at [468, 295] on icon "change date" at bounding box center [465, 301] width 13 height 15
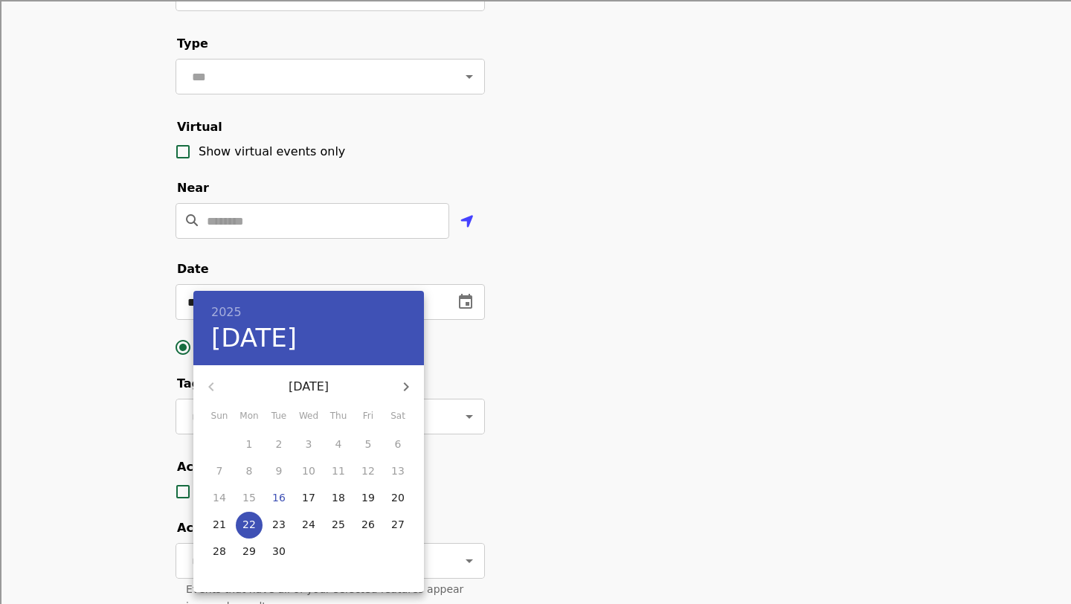
click at [538, 334] on div at bounding box center [535, 302] width 1071 height 604
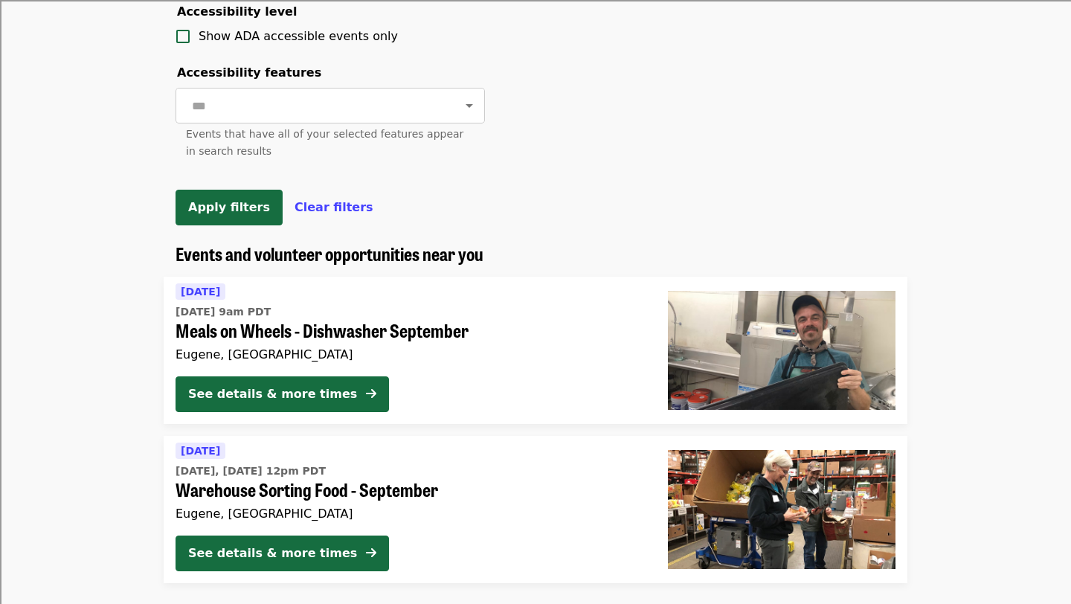
scroll to position [679, 0]
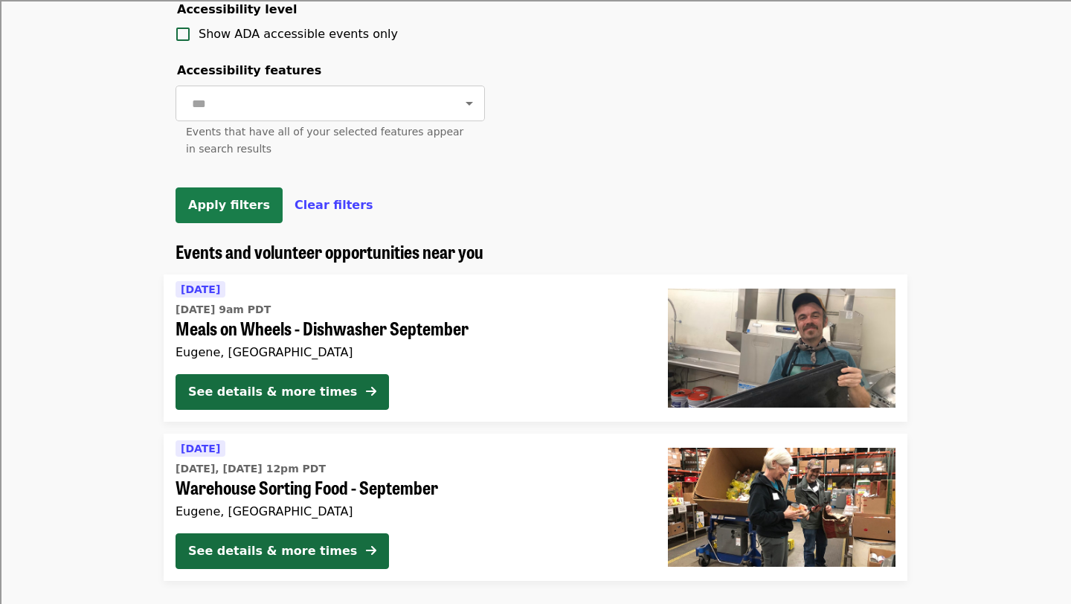
click at [202, 209] on span "Apply filters" at bounding box center [229, 205] width 82 height 14
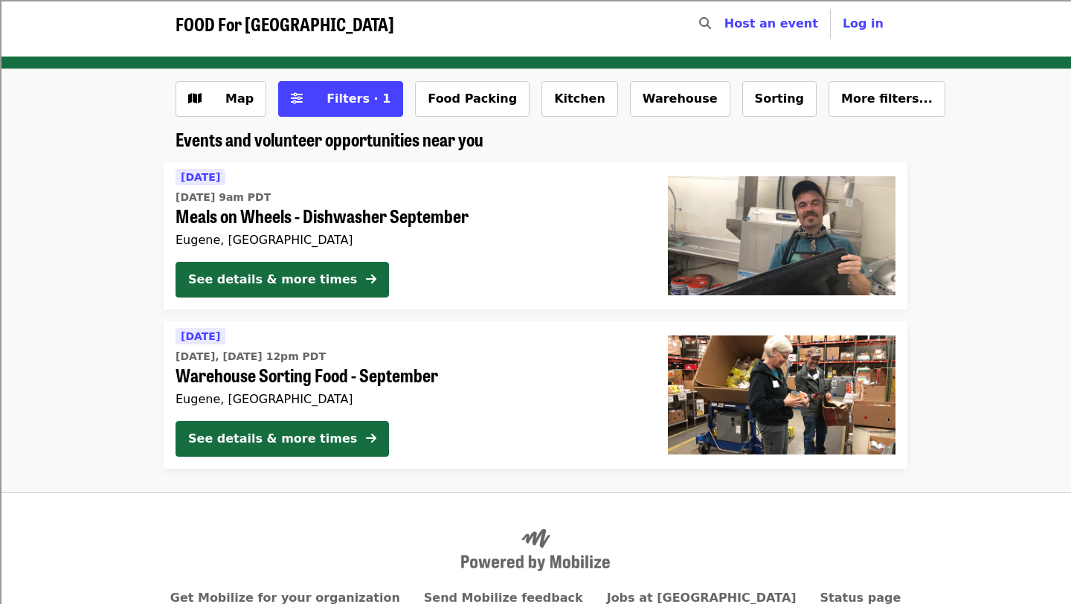
scroll to position [5, 0]
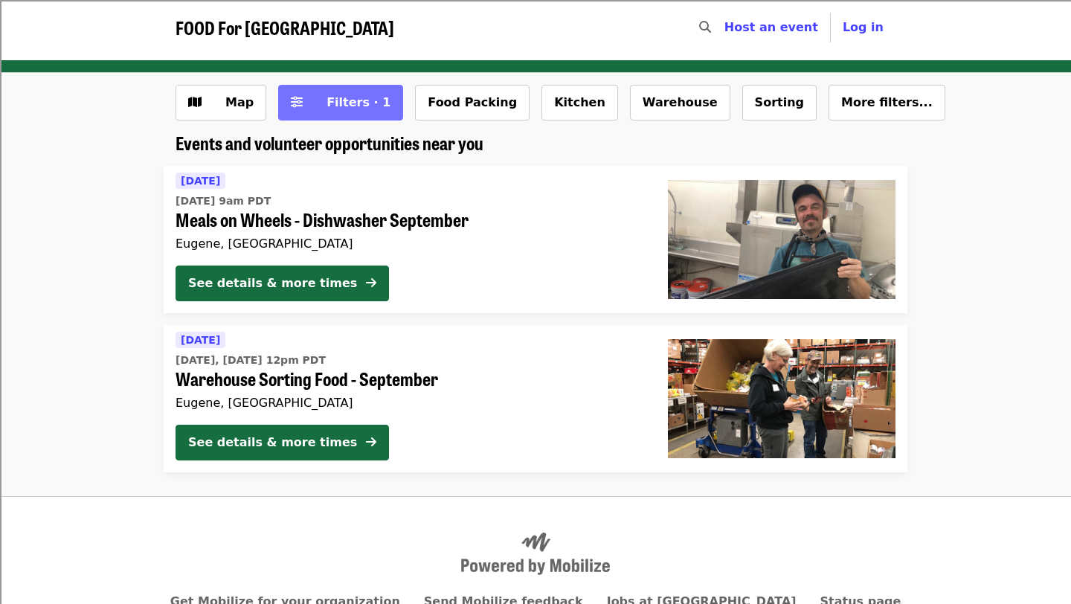
click at [310, 112] on button "Filters · 1" at bounding box center [340, 103] width 125 height 36
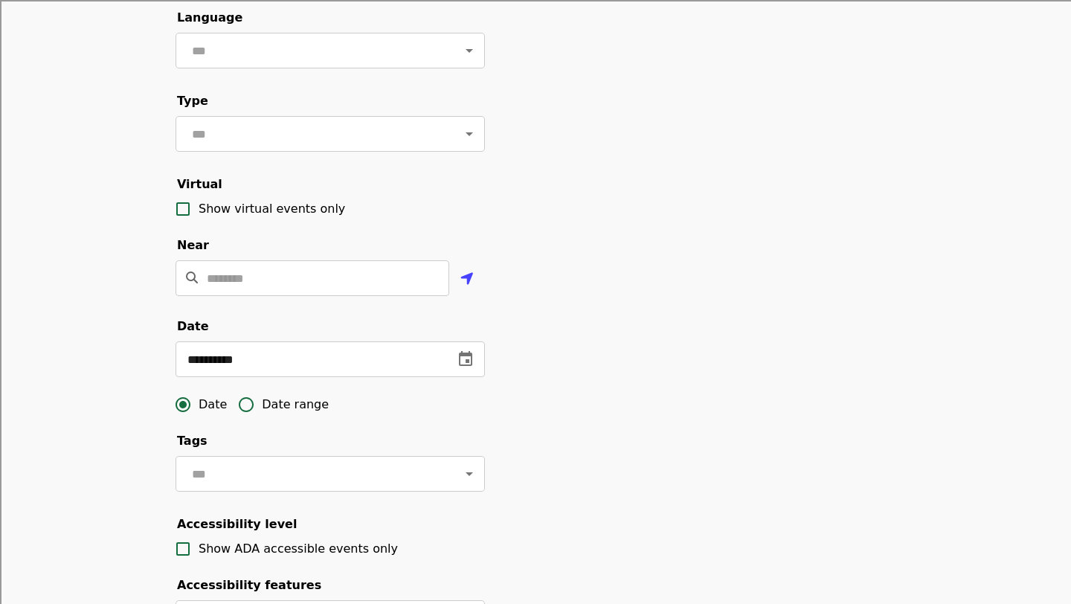
scroll to position [166, 0]
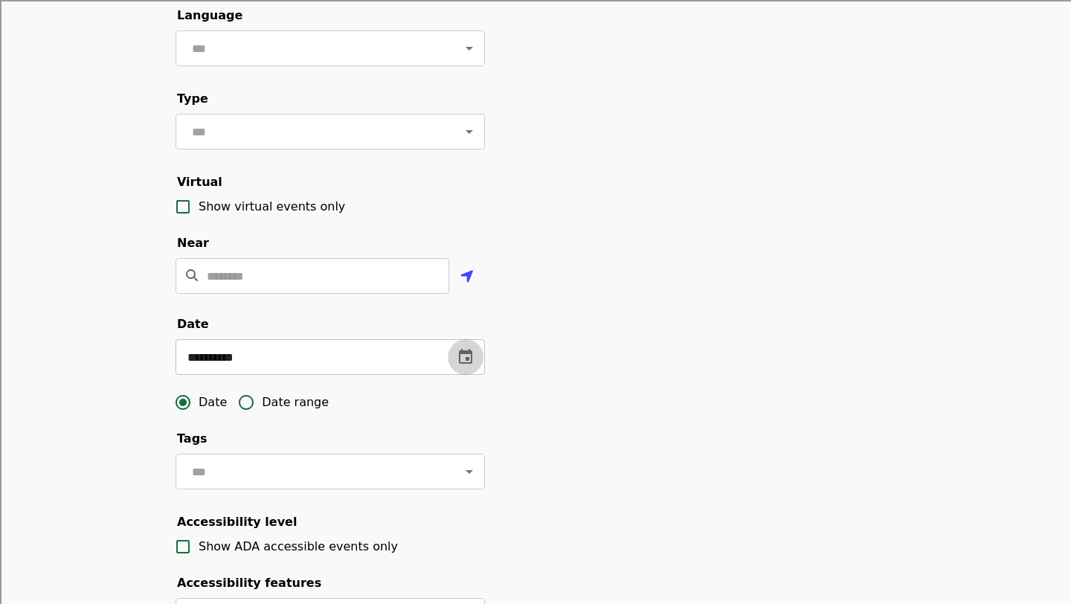
click at [467, 359] on icon "change date" at bounding box center [465, 356] width 13 height 15
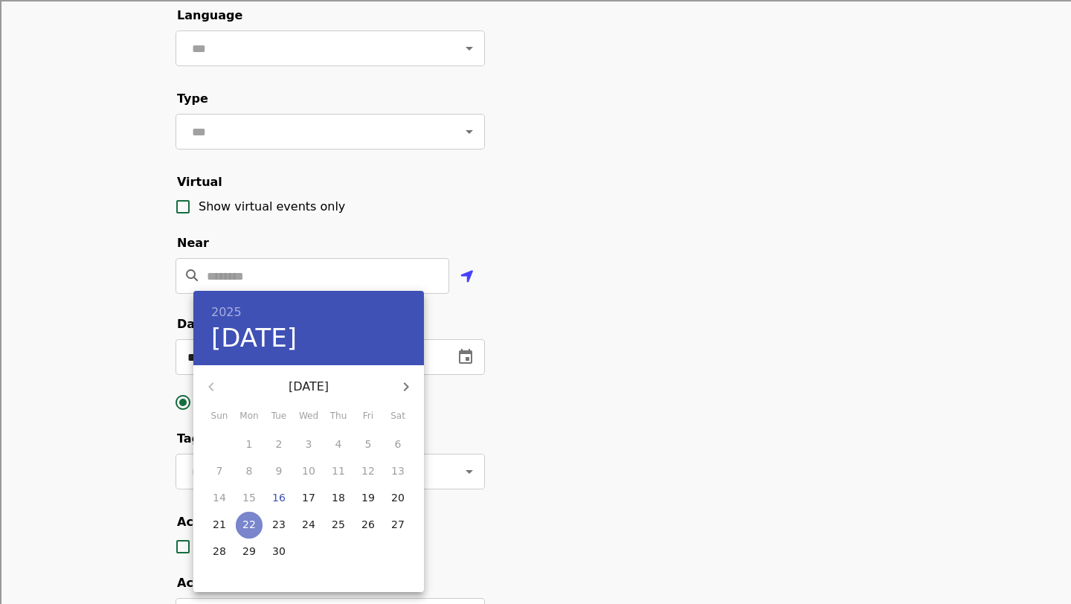
click at [250, 525] on p "22" at bounding box center [249, 524] width 13 height 15
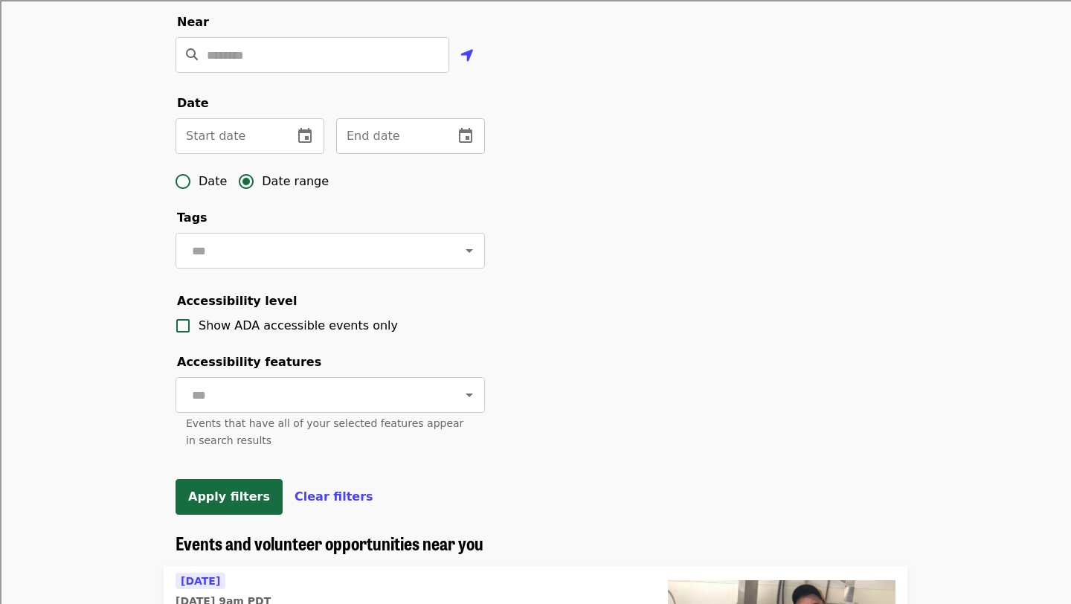
scroll to position [392, 0]
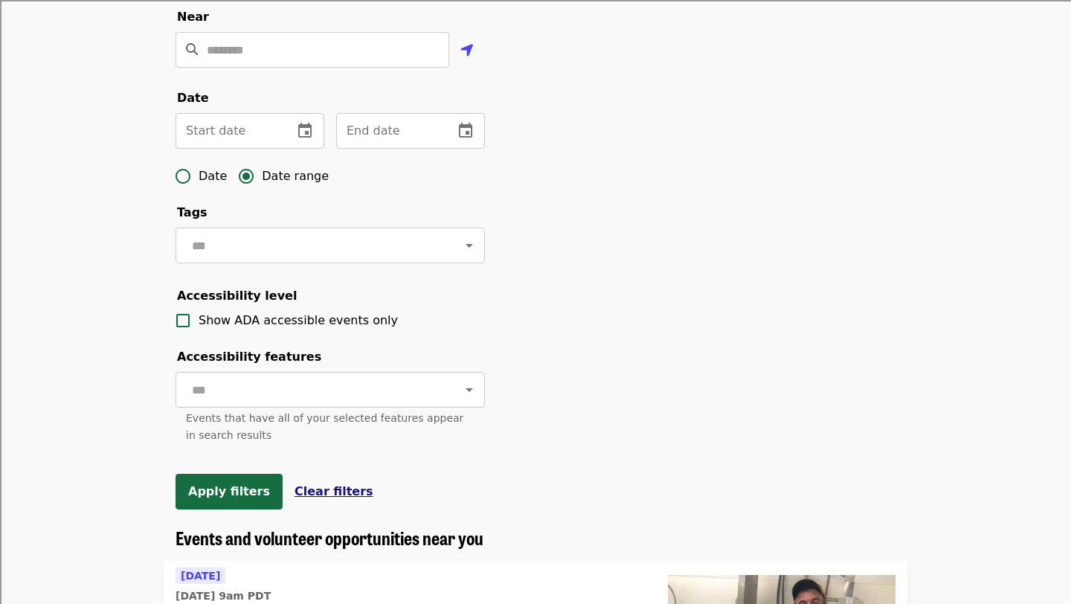
click at [304, 491] on span "Clear filters" at bounding box center [334, 491] width 79 height 14
